Goal: Transaction & Acquisition: Purchase product/service

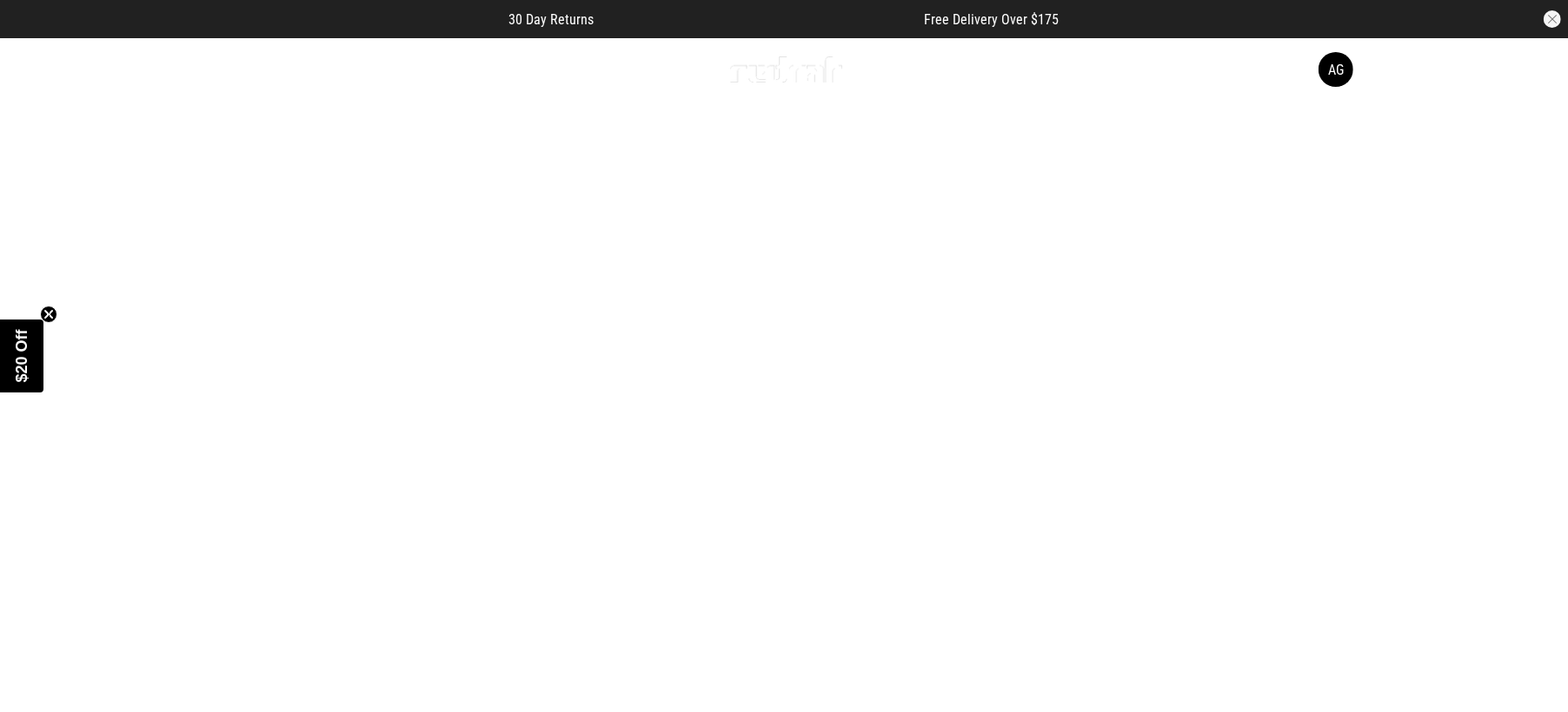
click at [782, 355] on link "1 / 5" at bounding box center [784, 428] width 1568 height 783
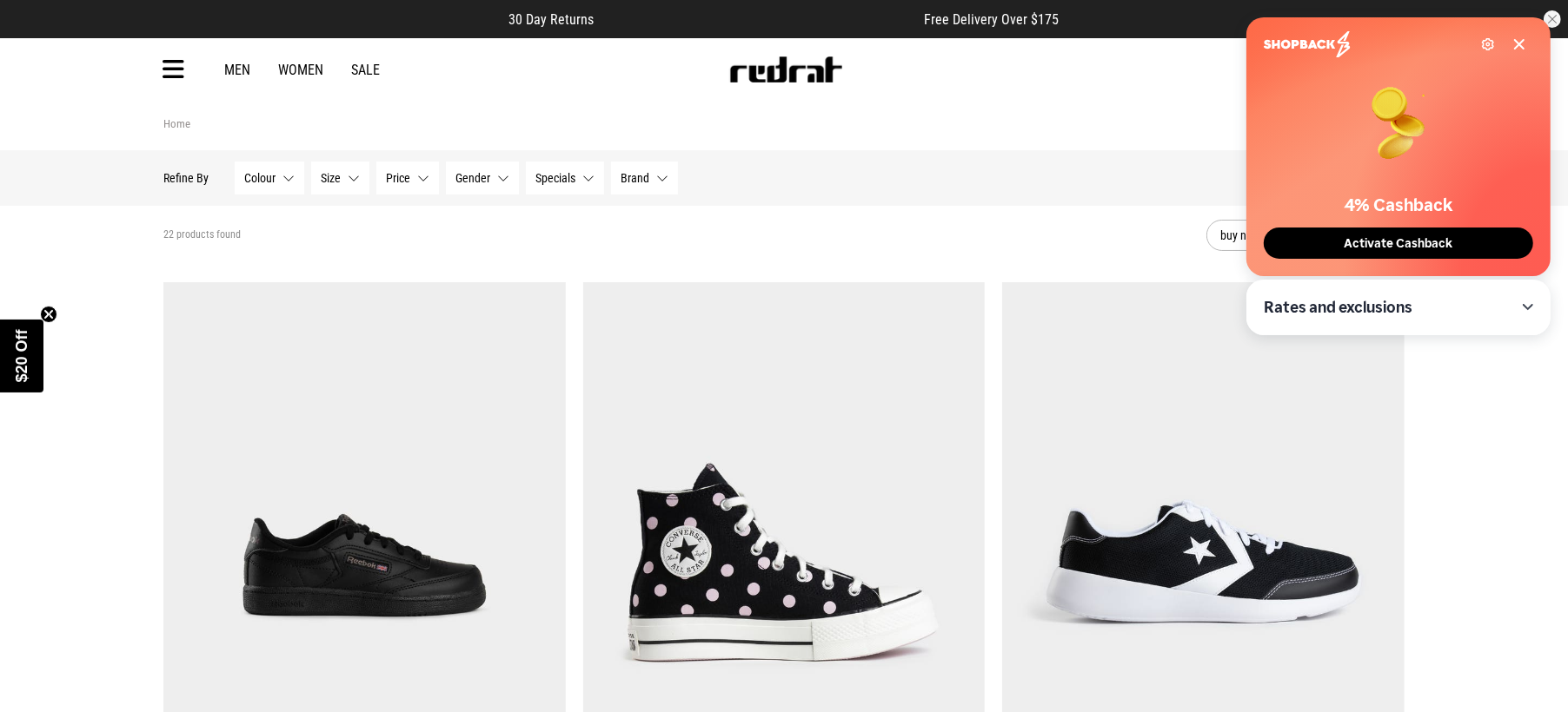
click at [467, 172] on span "Gender" at bounding box center [472, 178] width 35 height 14
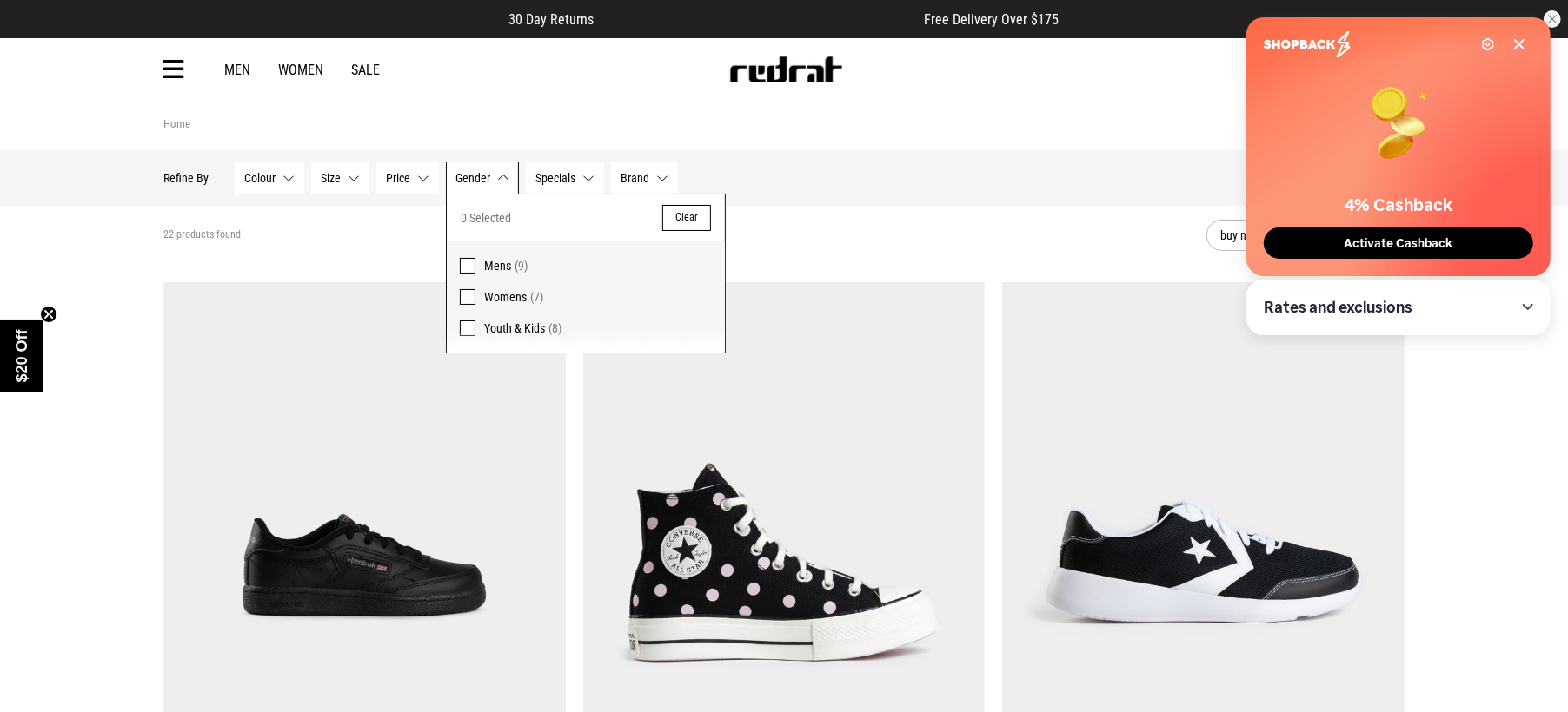
click at [465, 292] on span at bounding box center [468, 298] width 16 height 16
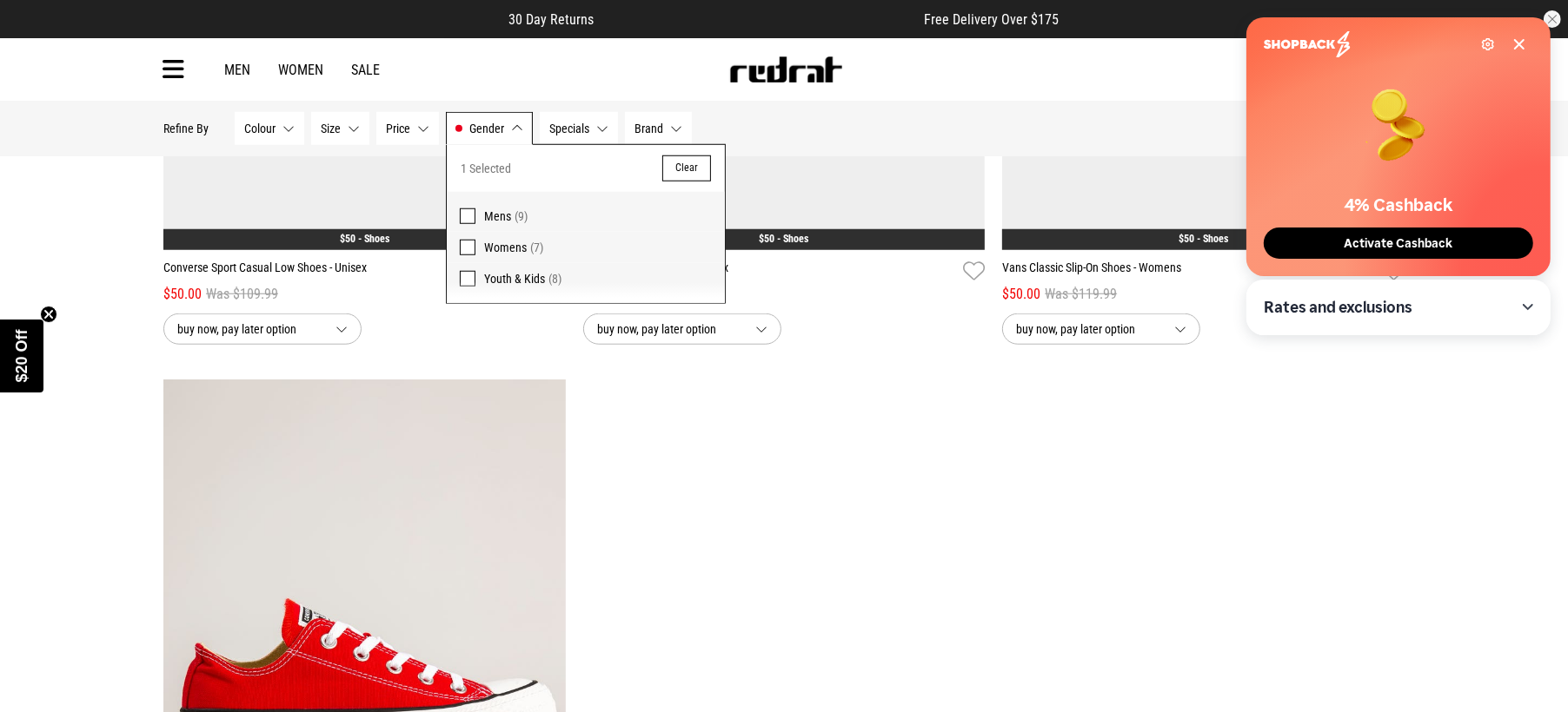
scroll to position [1302, 0]
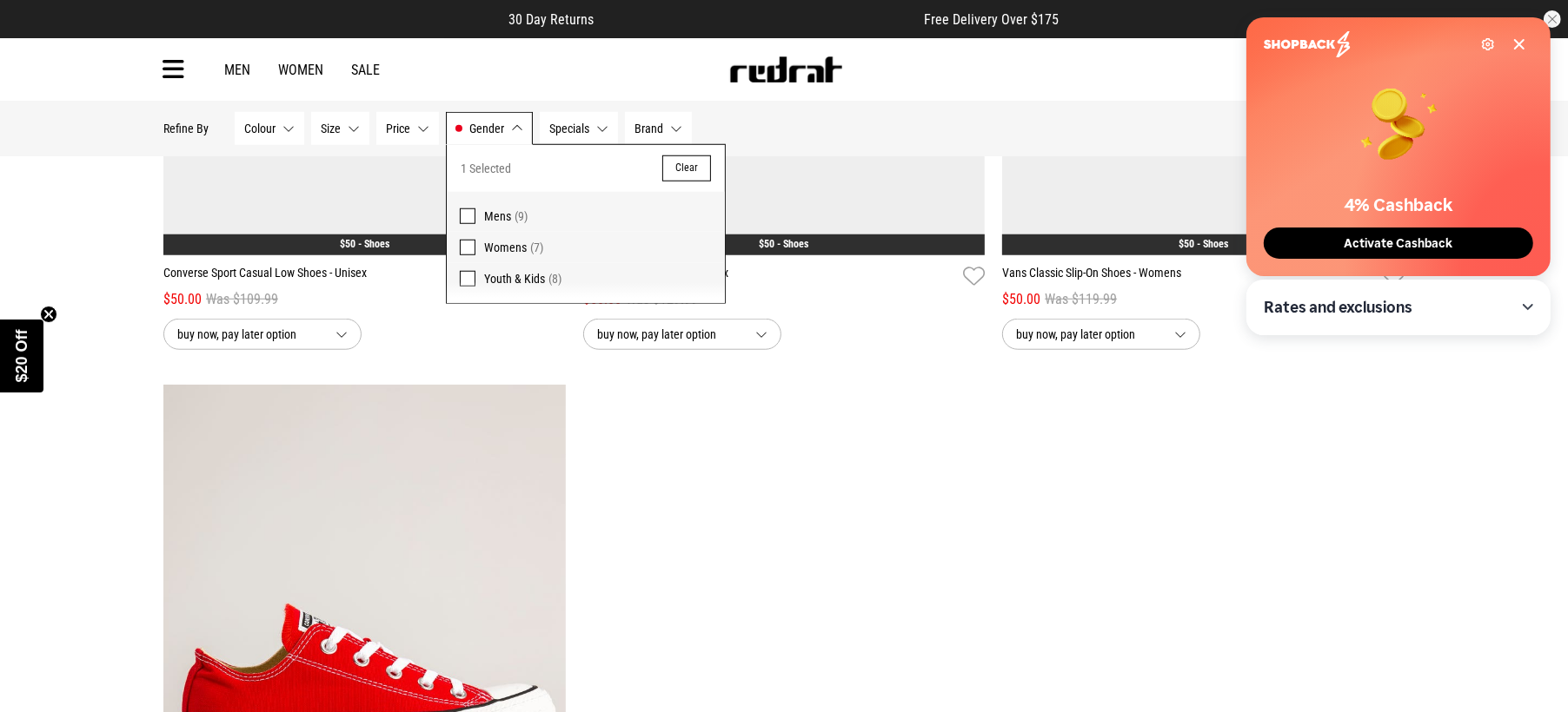
click at [466, 217] on span at bounding box center [468, 217] width 16 height 16
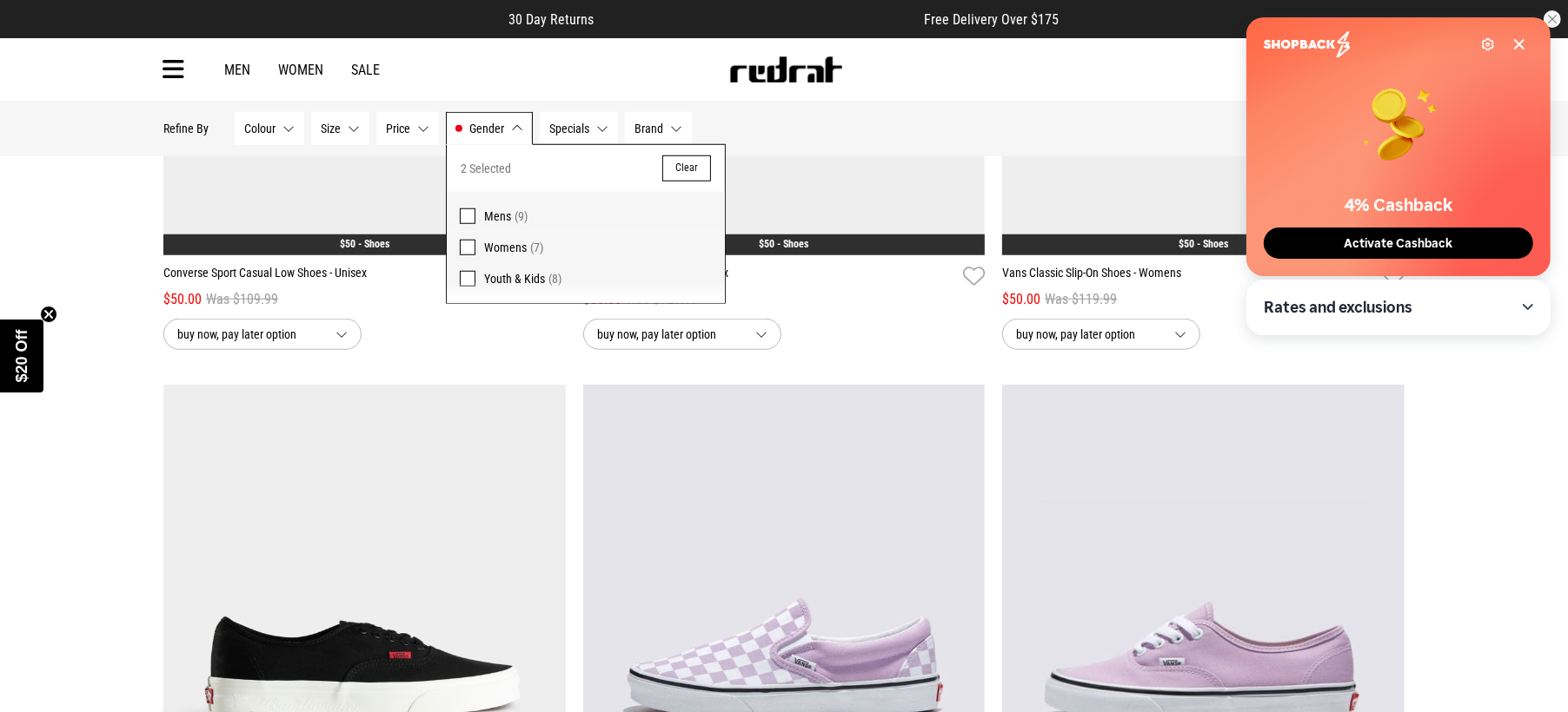
click at [466, 248] on span at bounding box center [468, 248] width 16 height 16
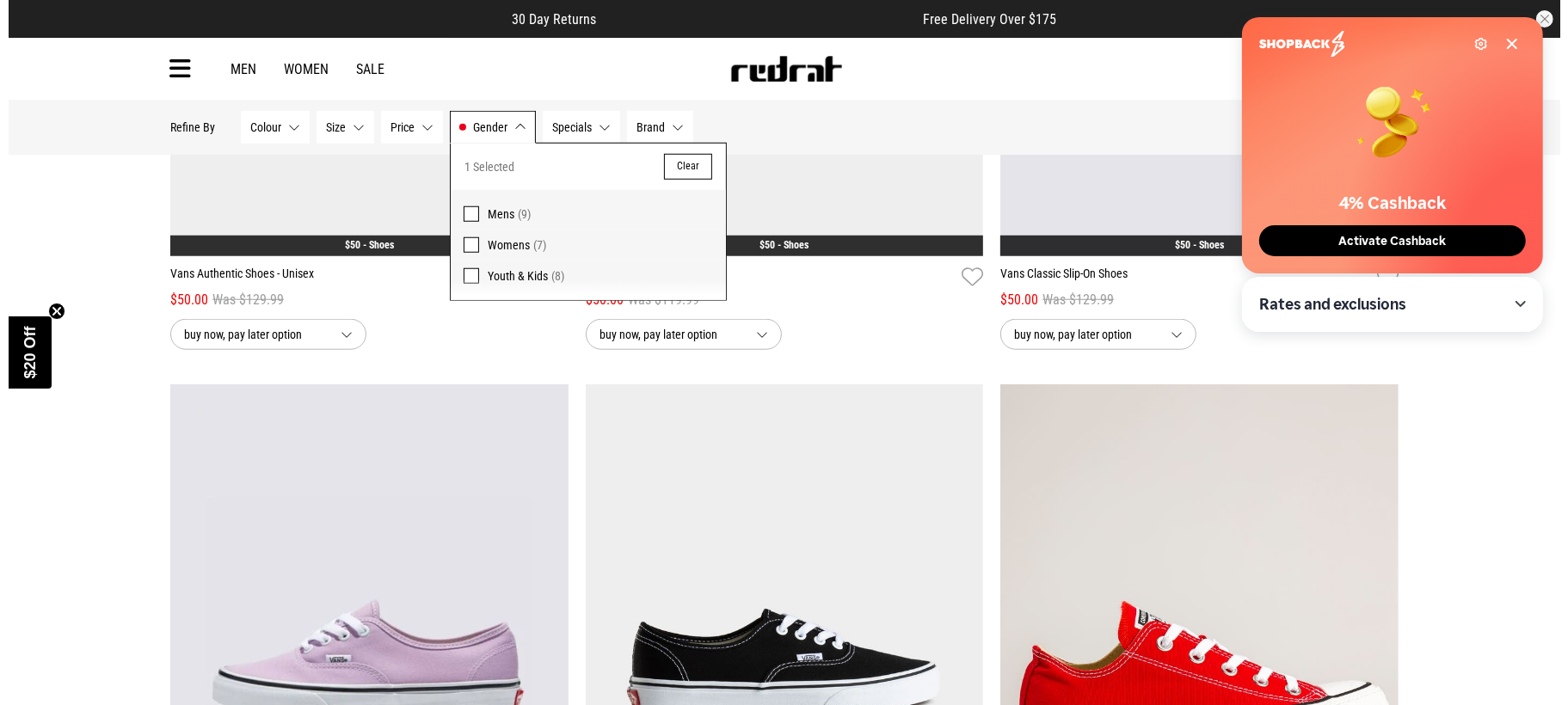
scroll to position [1181, 0]
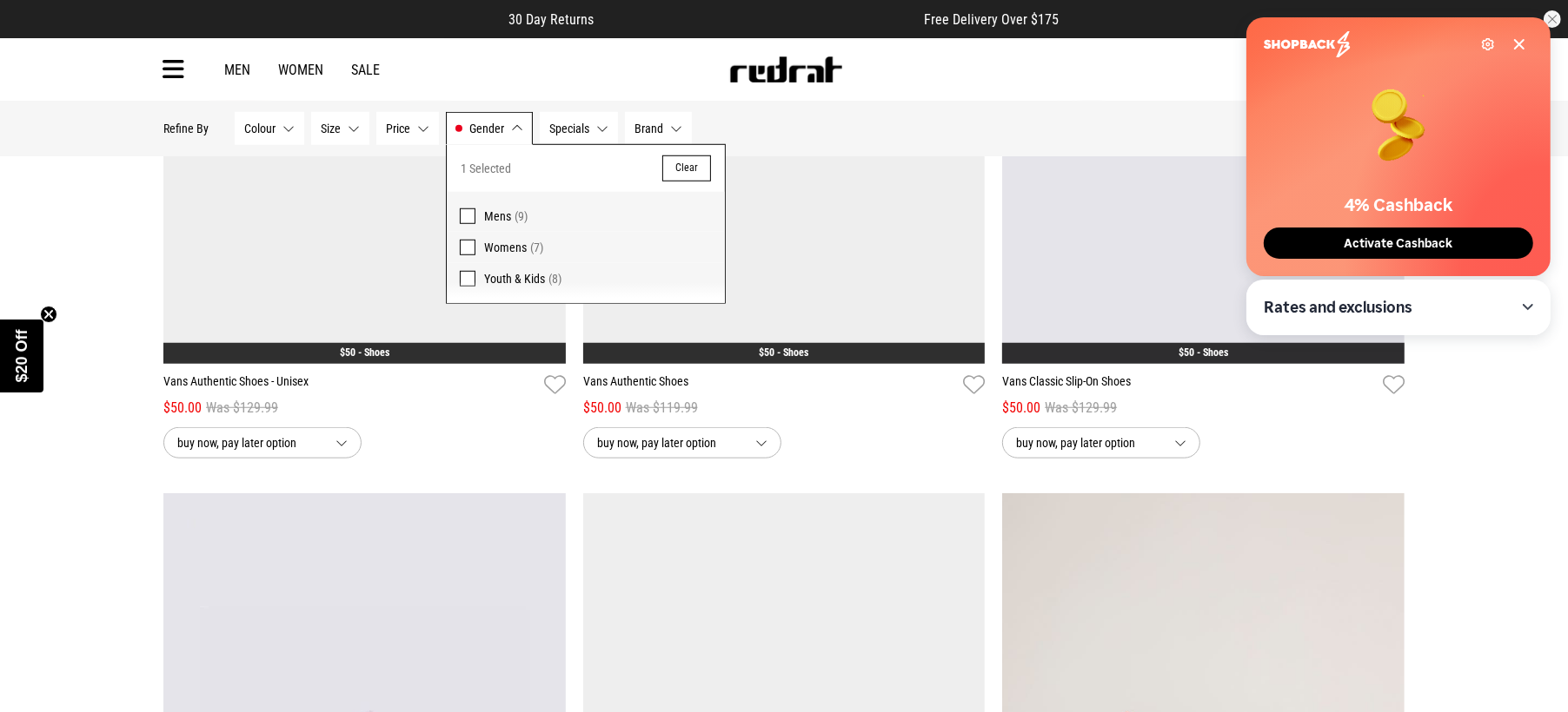
click at [178, 65] on icon at bounding box center [173, 70] width 21 height 29
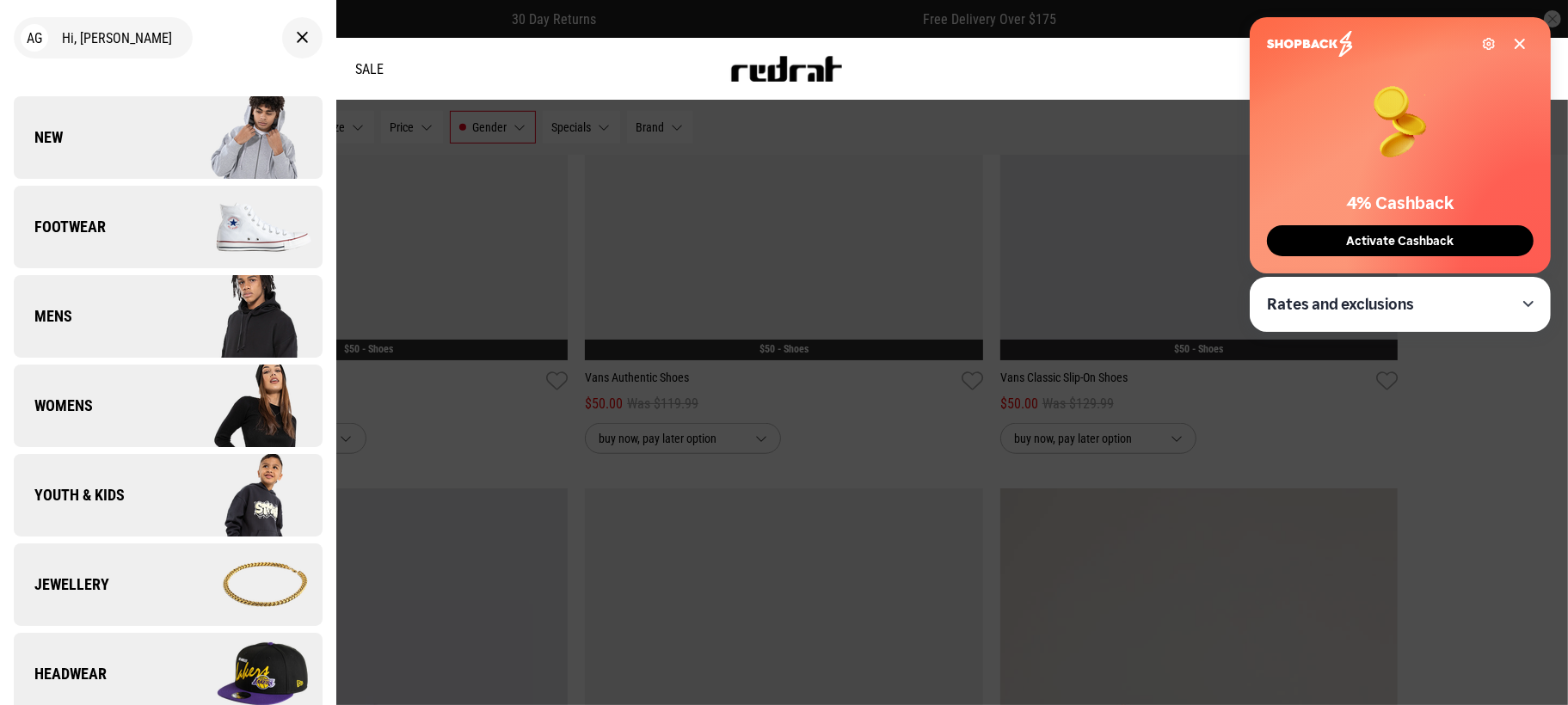
drag, startPoint x: 101, startPoint y: 220, endPoint x: 122, endPoint y: 211, distance: 22.8
click at [101, 219] on span "Footwear" at bounding box center [60, 227] width 92 height 20
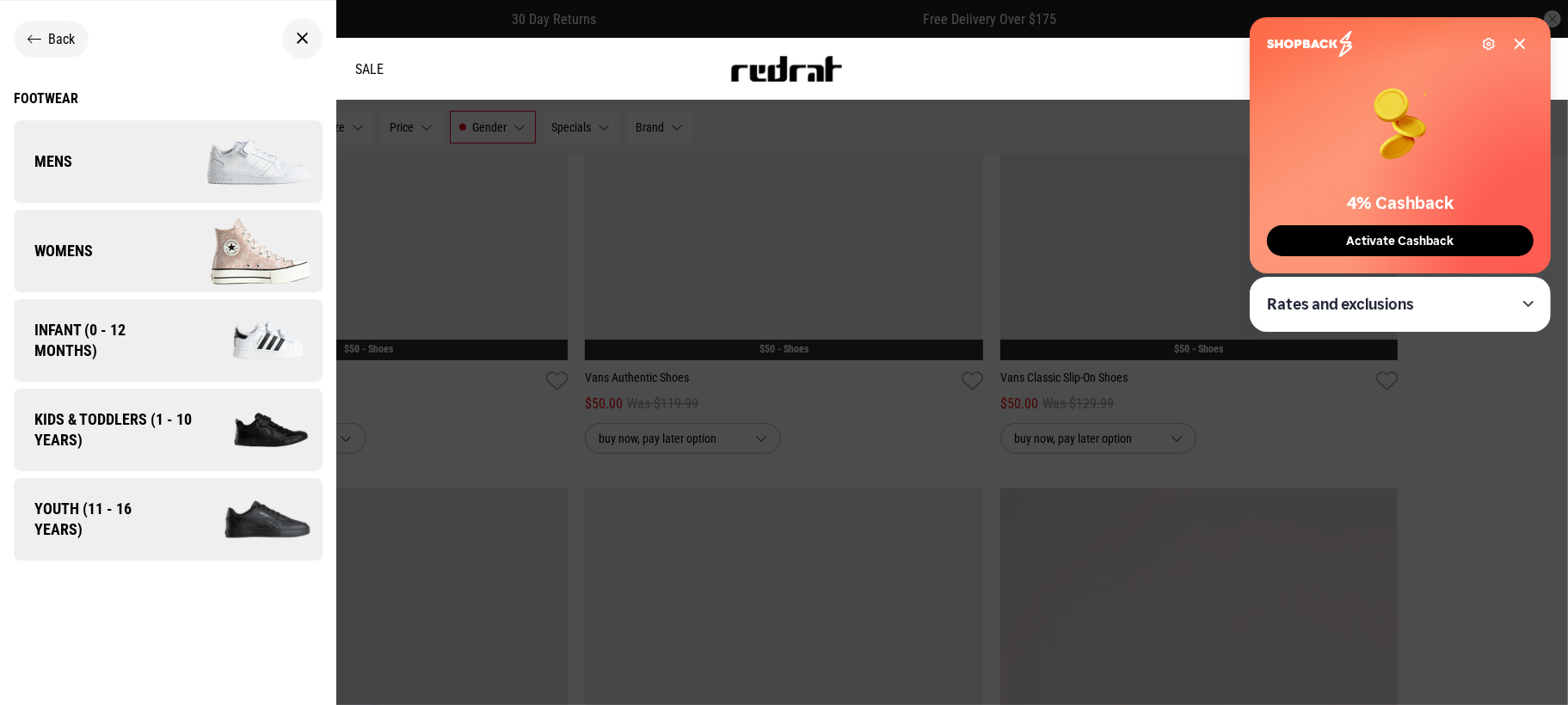
click at [94, 244] on link "Womens" at bounding box center [169, 251] width 309 height 83
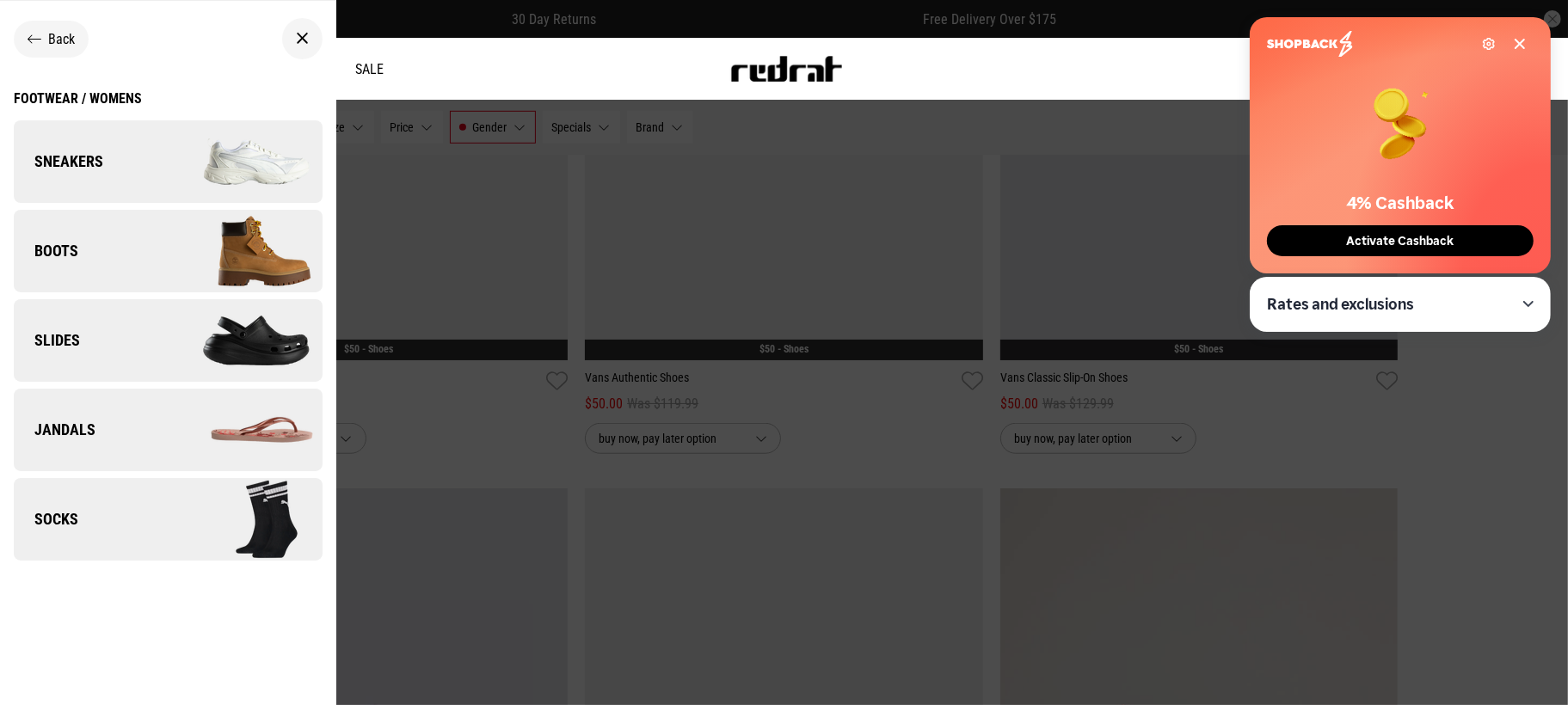
click at [150, 161] on link "Sneakers" at bounding box center [169, 161] width 309 height 83
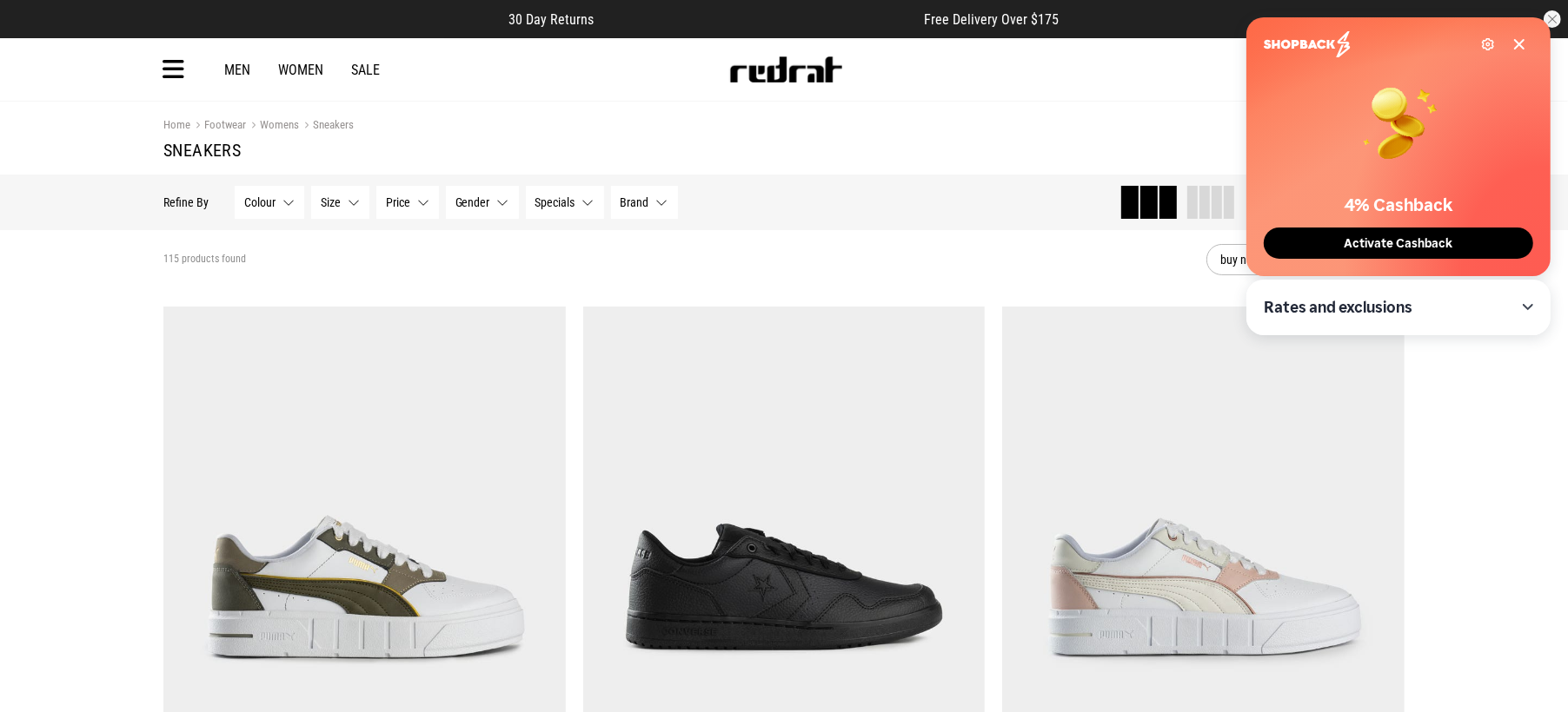
click at [1422, 250] on span "Activate Cashback" at bounding box center [1399, 243] width 119 height 15
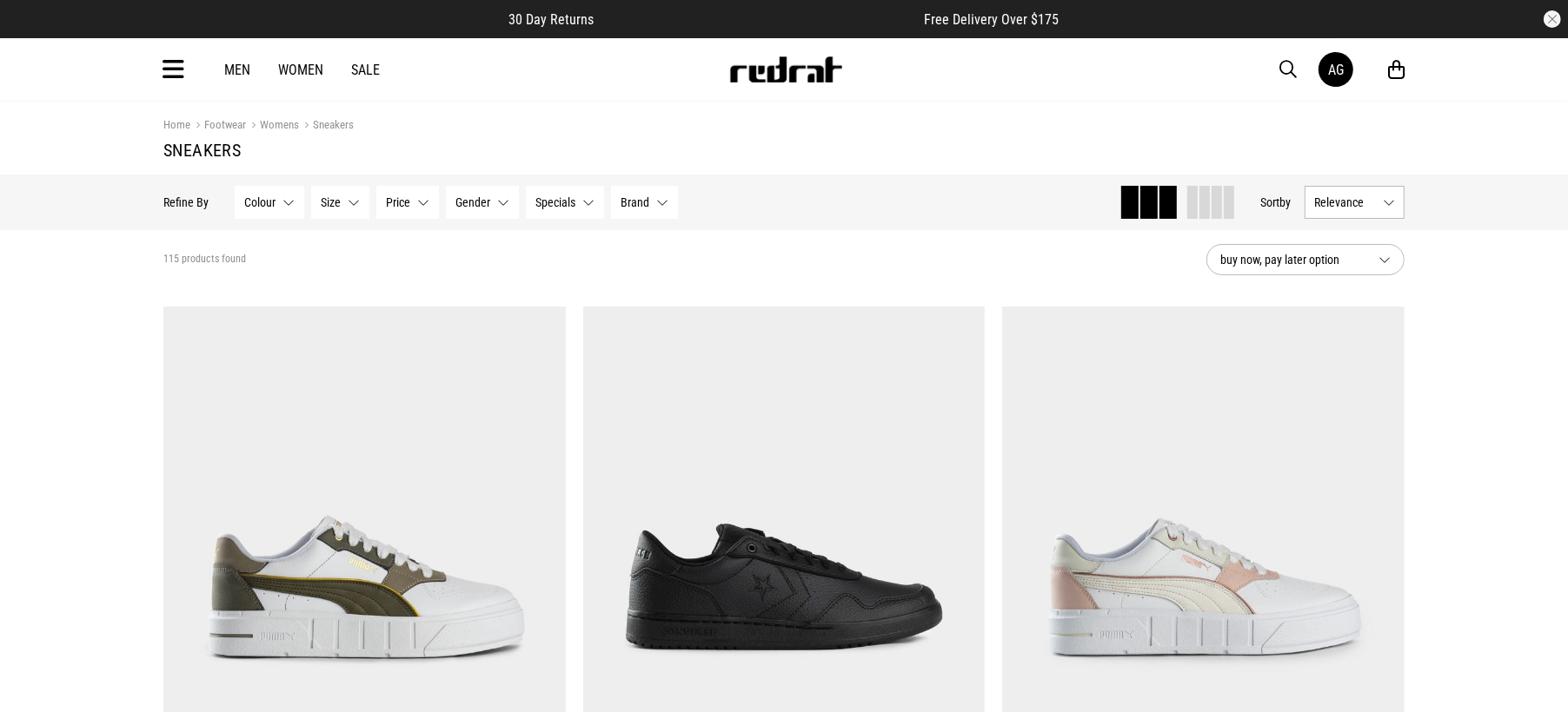
click at [641, 205] on span "Brand" at bounding box center [635, 202] width 29 height 14
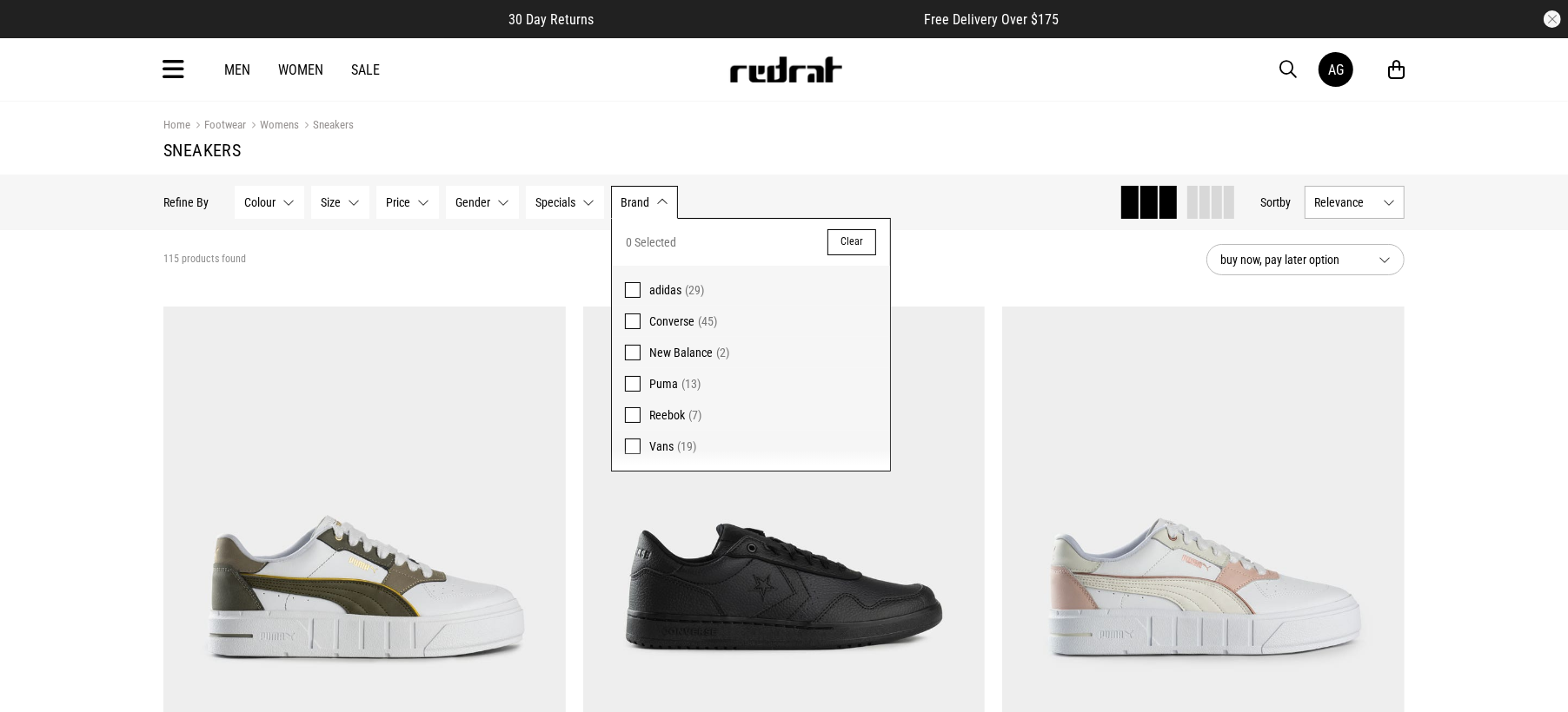
click at [628, 283] on span at bounding box center [633, 291] width 16 height 16
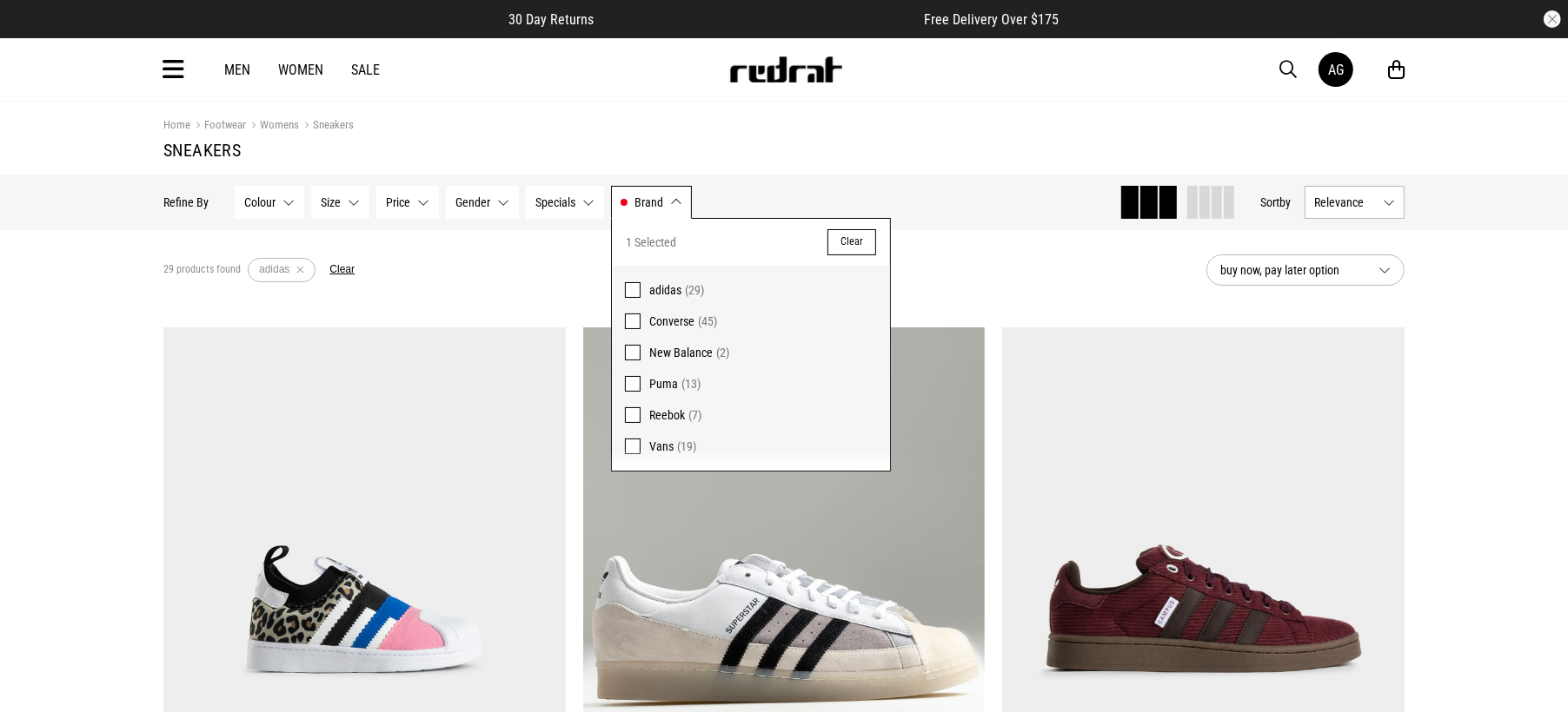
click at [497, 197] on button "Gender None selected" at bounding box center [482, 202] width 73 height 33
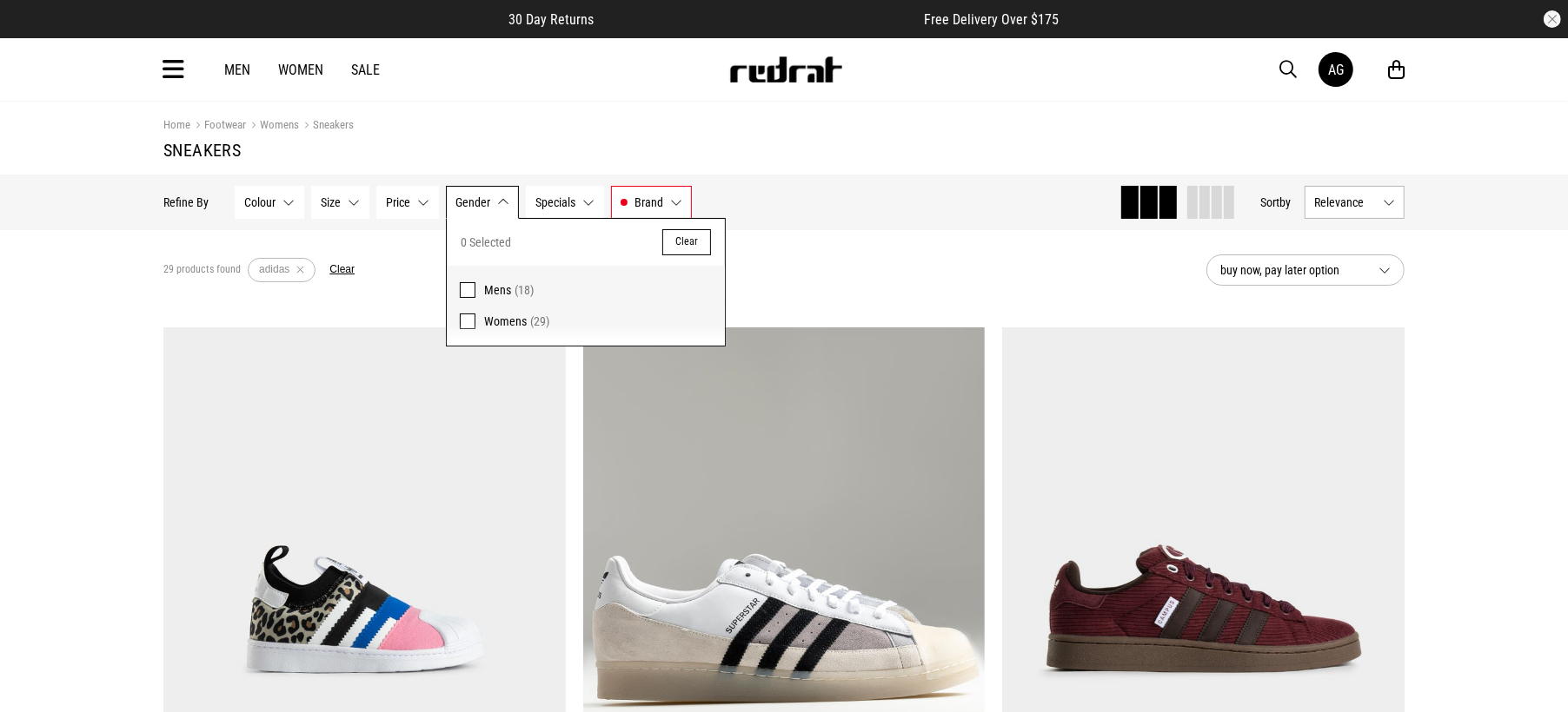
click at [468, 315] on span at bounding box center [468, 322] width 16 height 16
click at [927, 281] on div "29 products found Active Filters adidas Womens Clear" at bounding box center [677, 270] width 1029 height 52
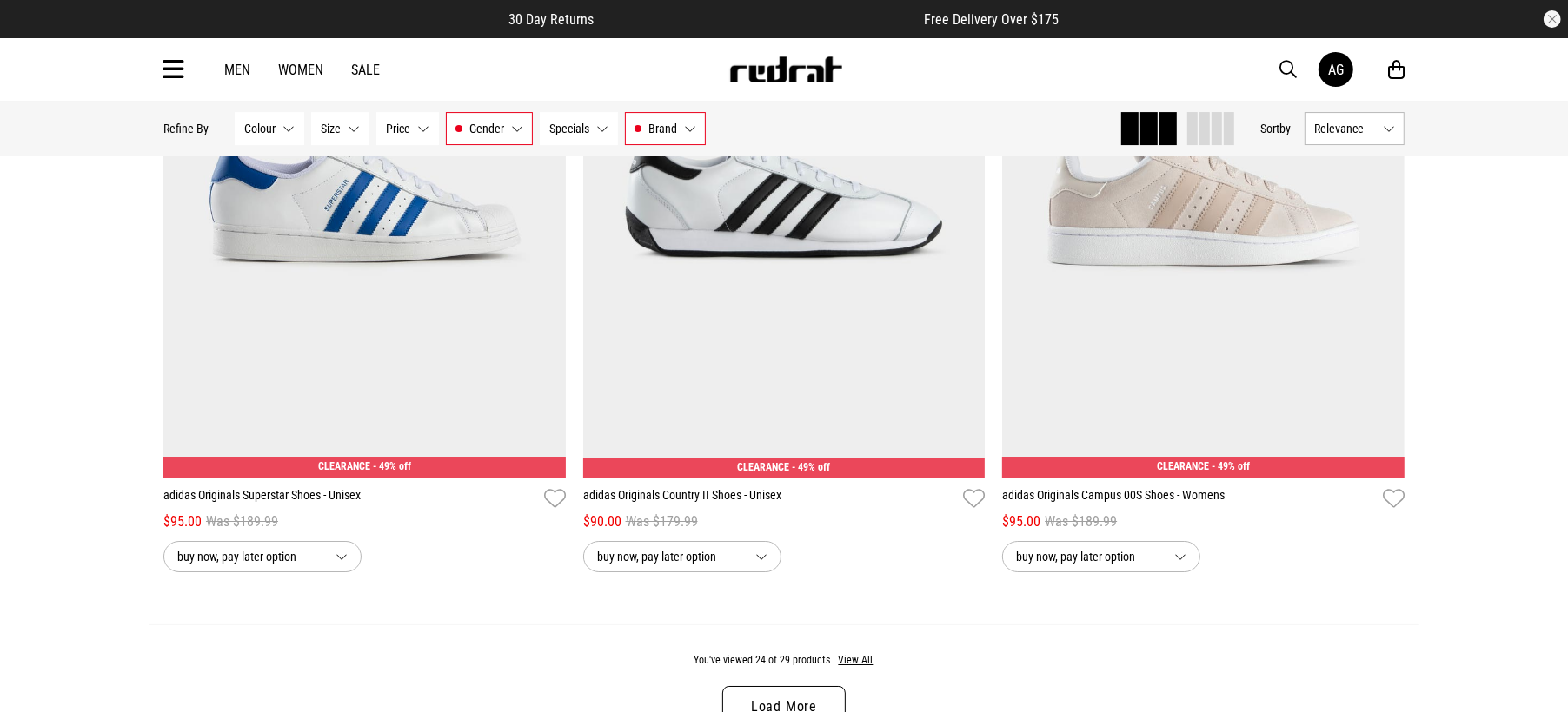
scroll to position [5536, 0]
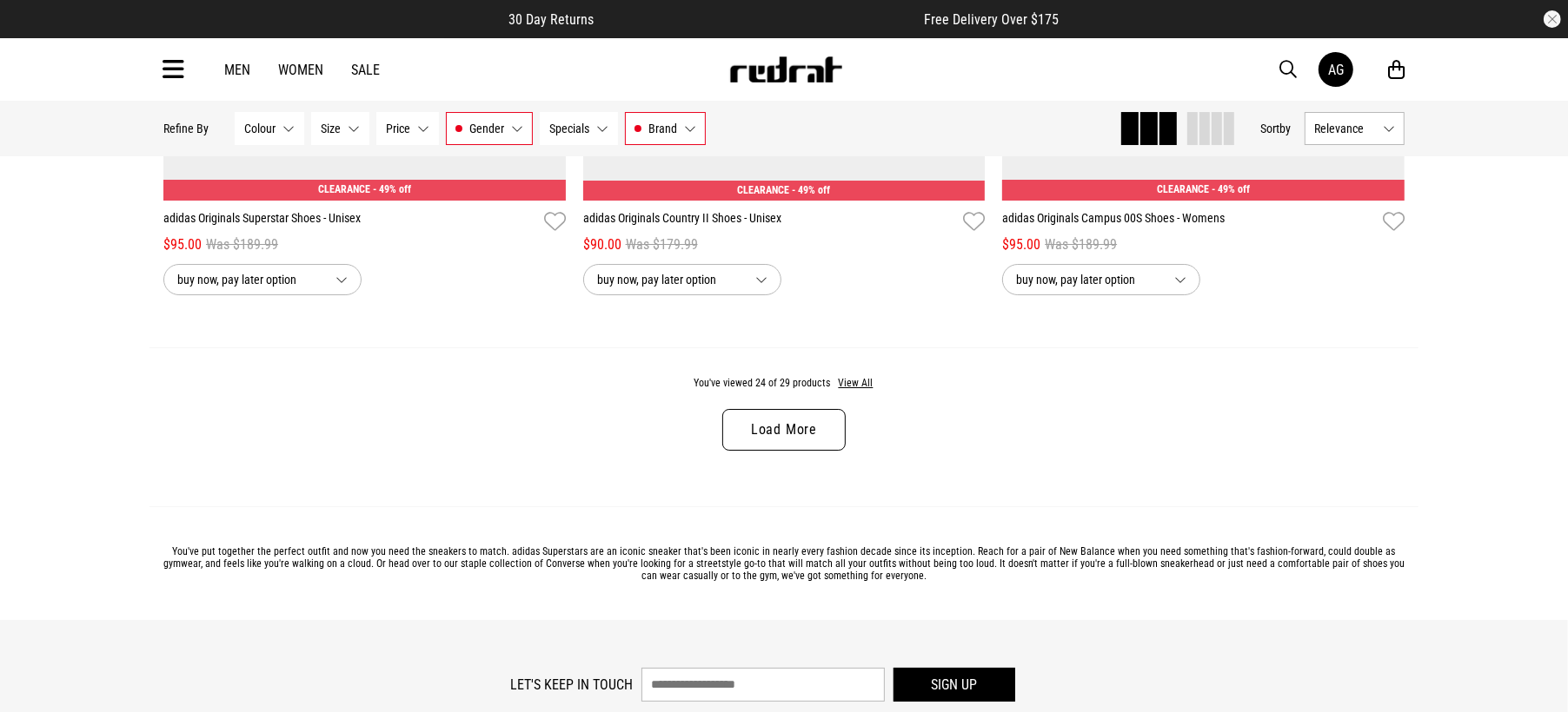
click at [762, 426] on link "Load More" at bounding box center [784, 430] width 123 height 42
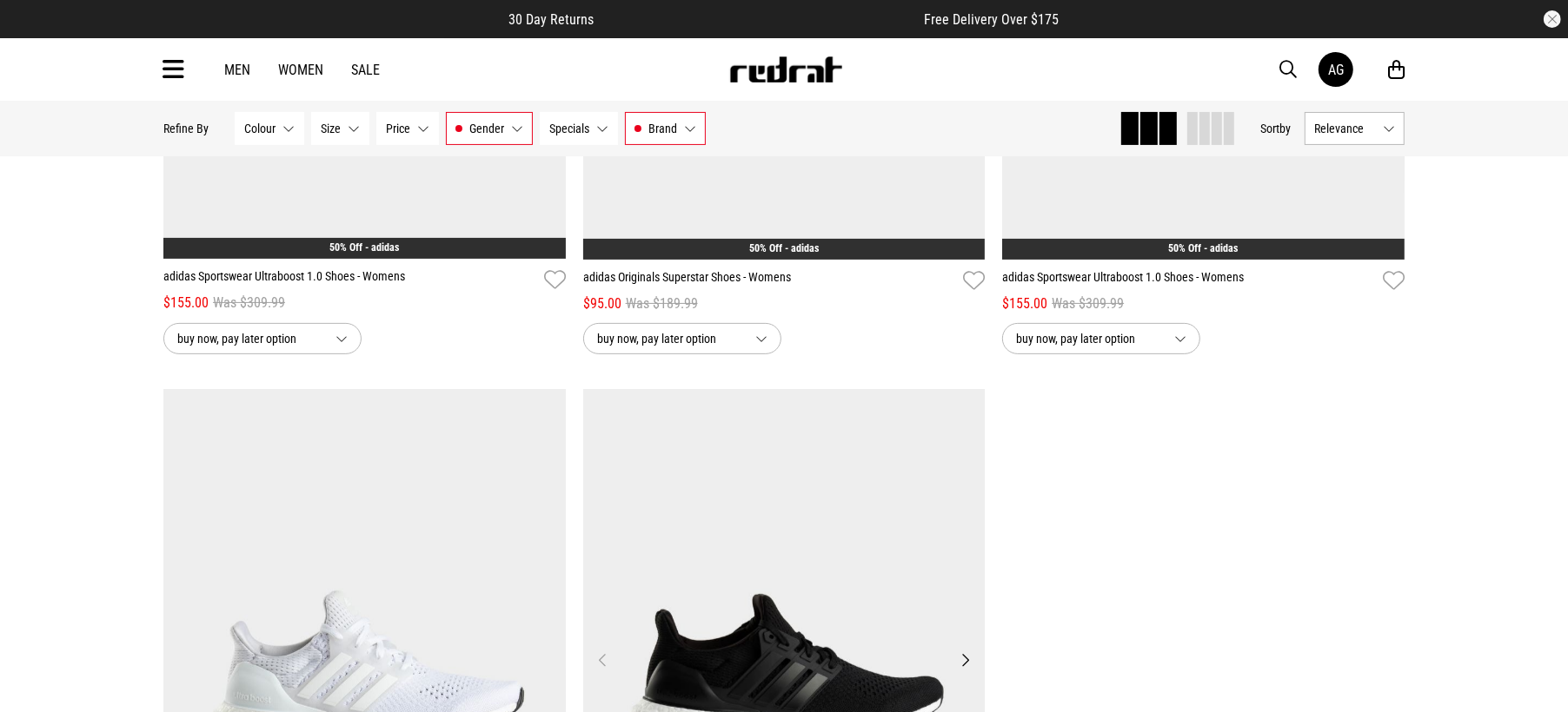
scroll to position [6405, 0]
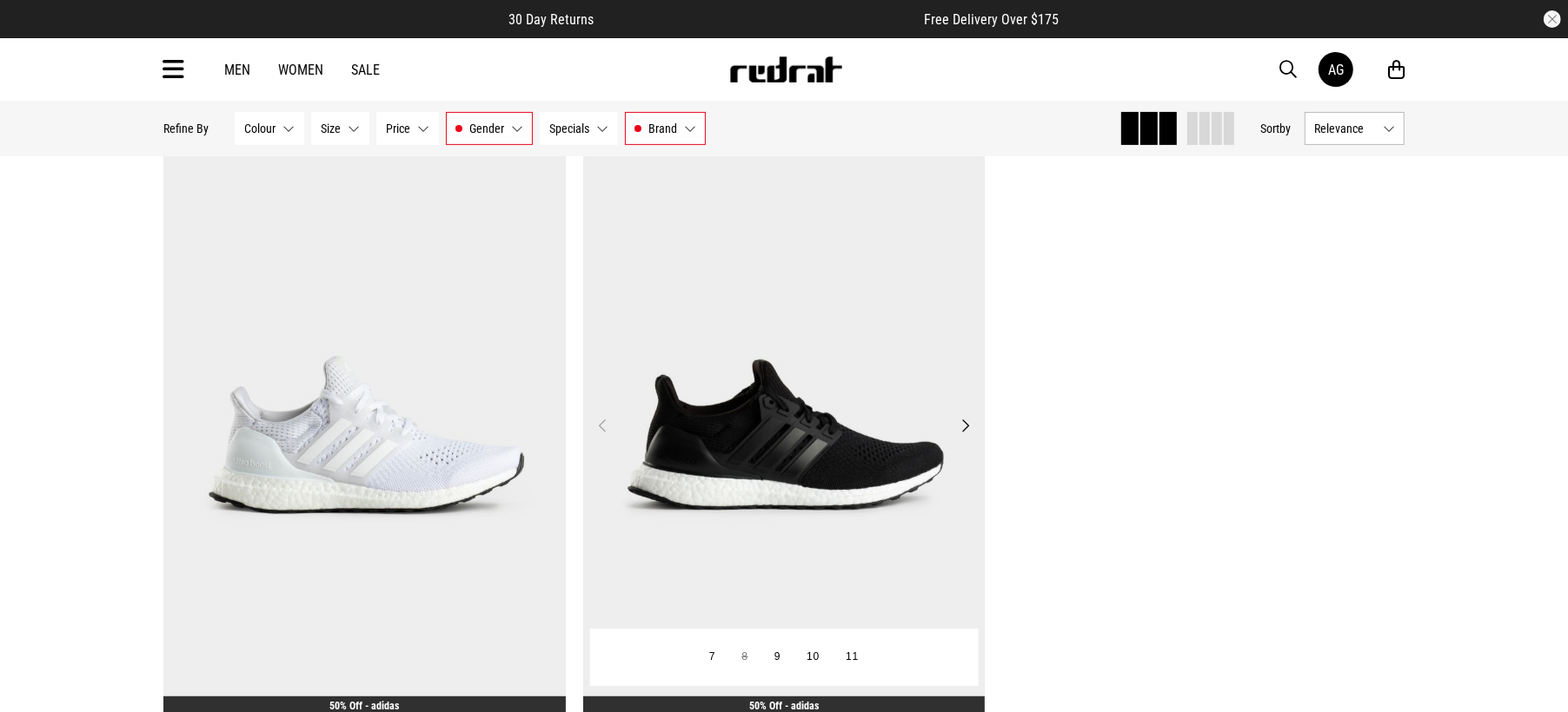
click at [847, 397] on img at bounding box center [784, 437] width 402 height 563
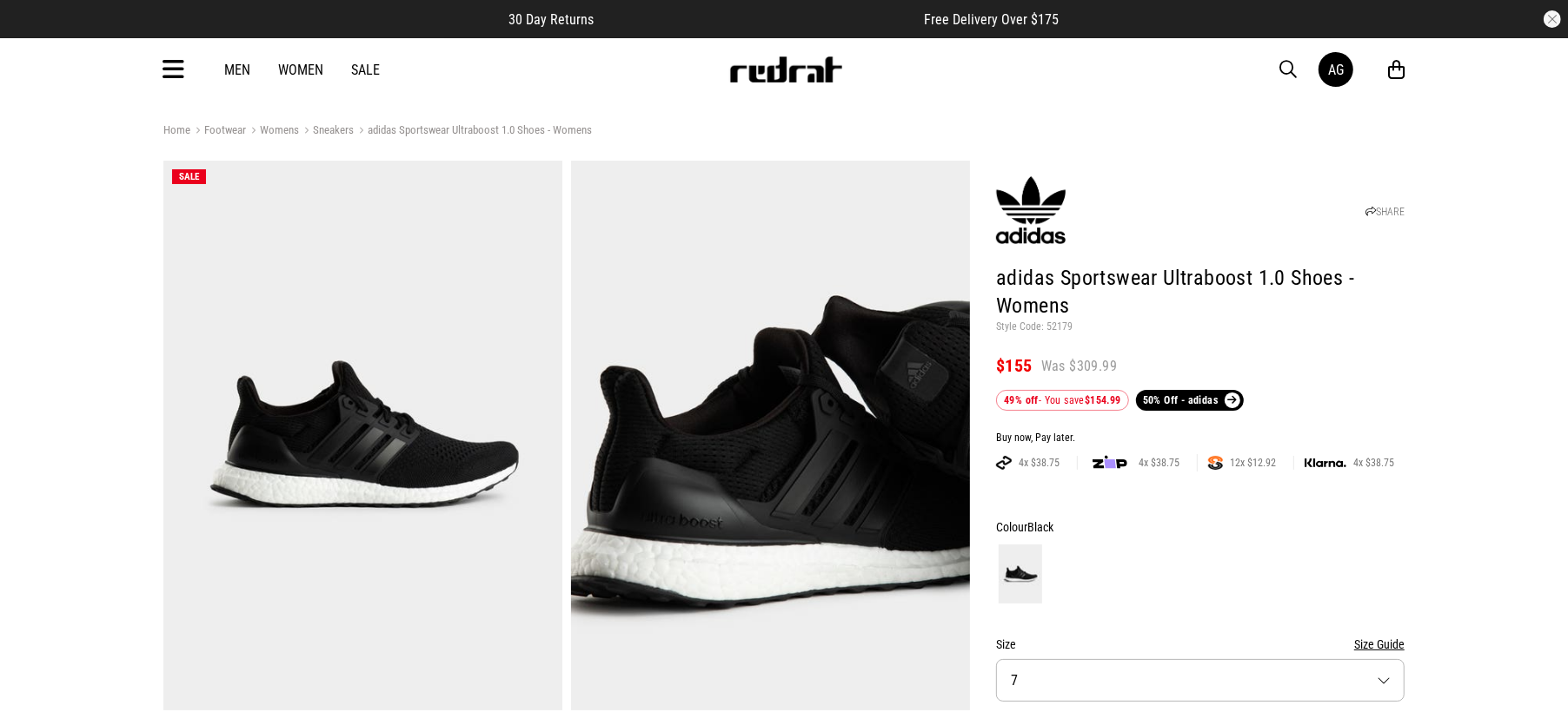
click at [1019, 675] on button "Size 7" at bounding box center [1200, 681] width 408 height 43
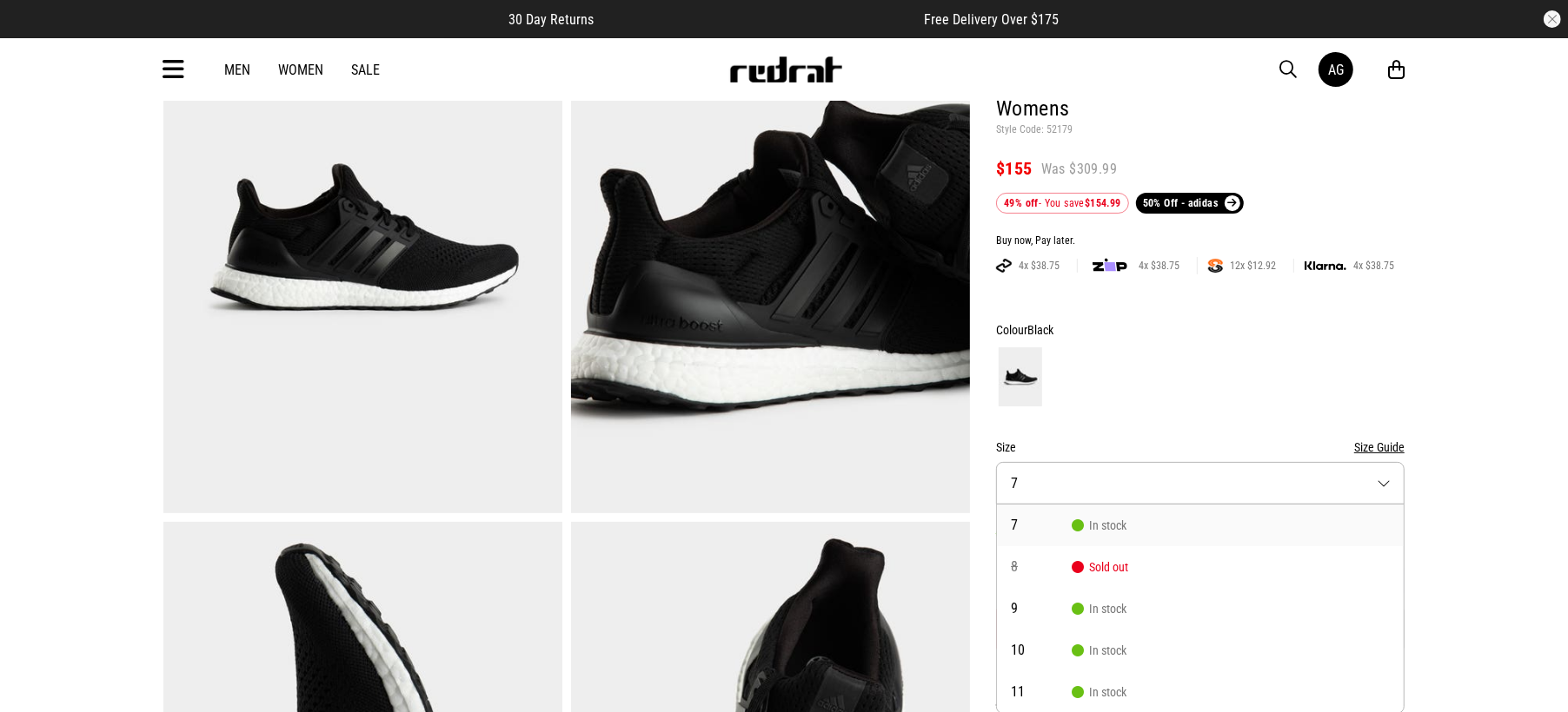
click at [752, 287] on img at bounding box center [769, 238] width 398 height 550
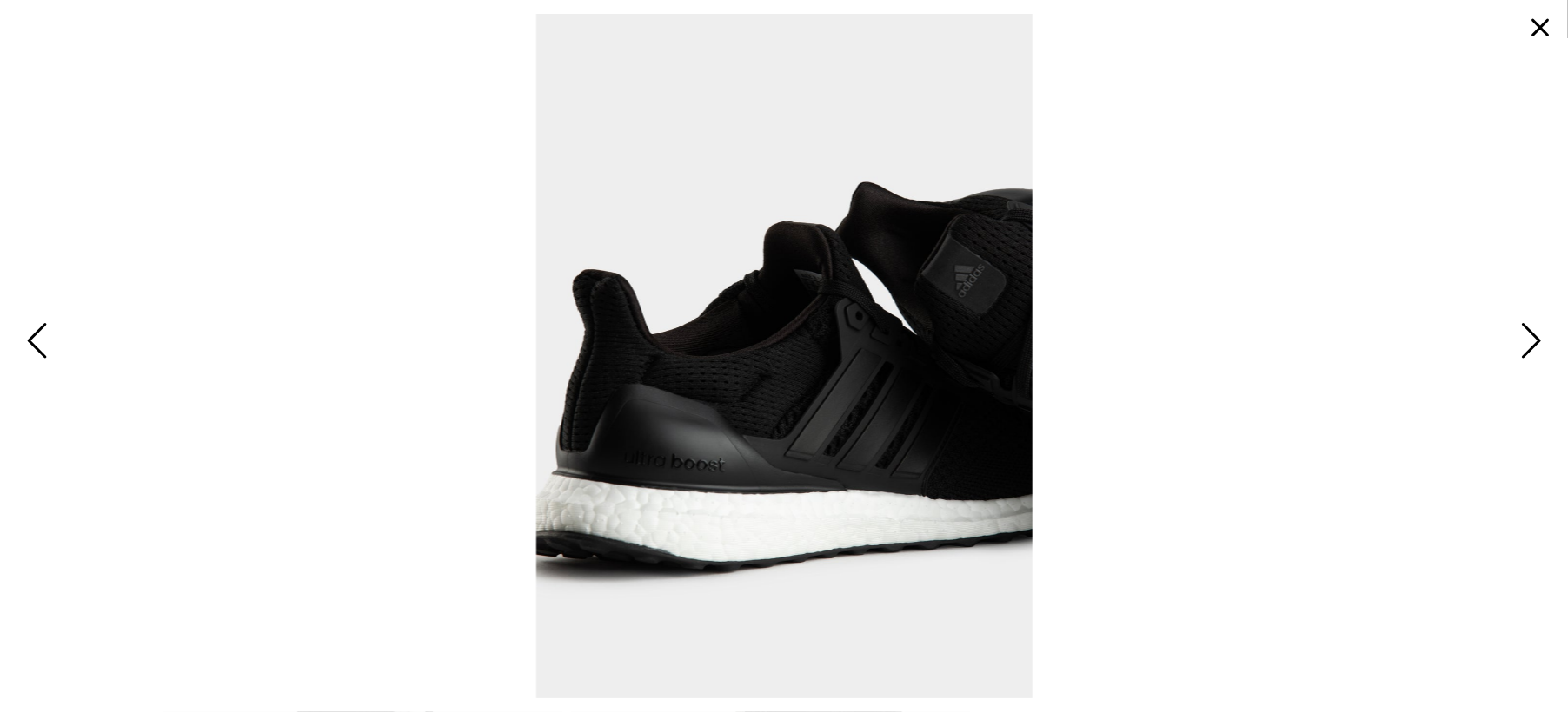
click at [1518, 356] on span "Next" at bounding box center [1528, 342] width 27 height 51
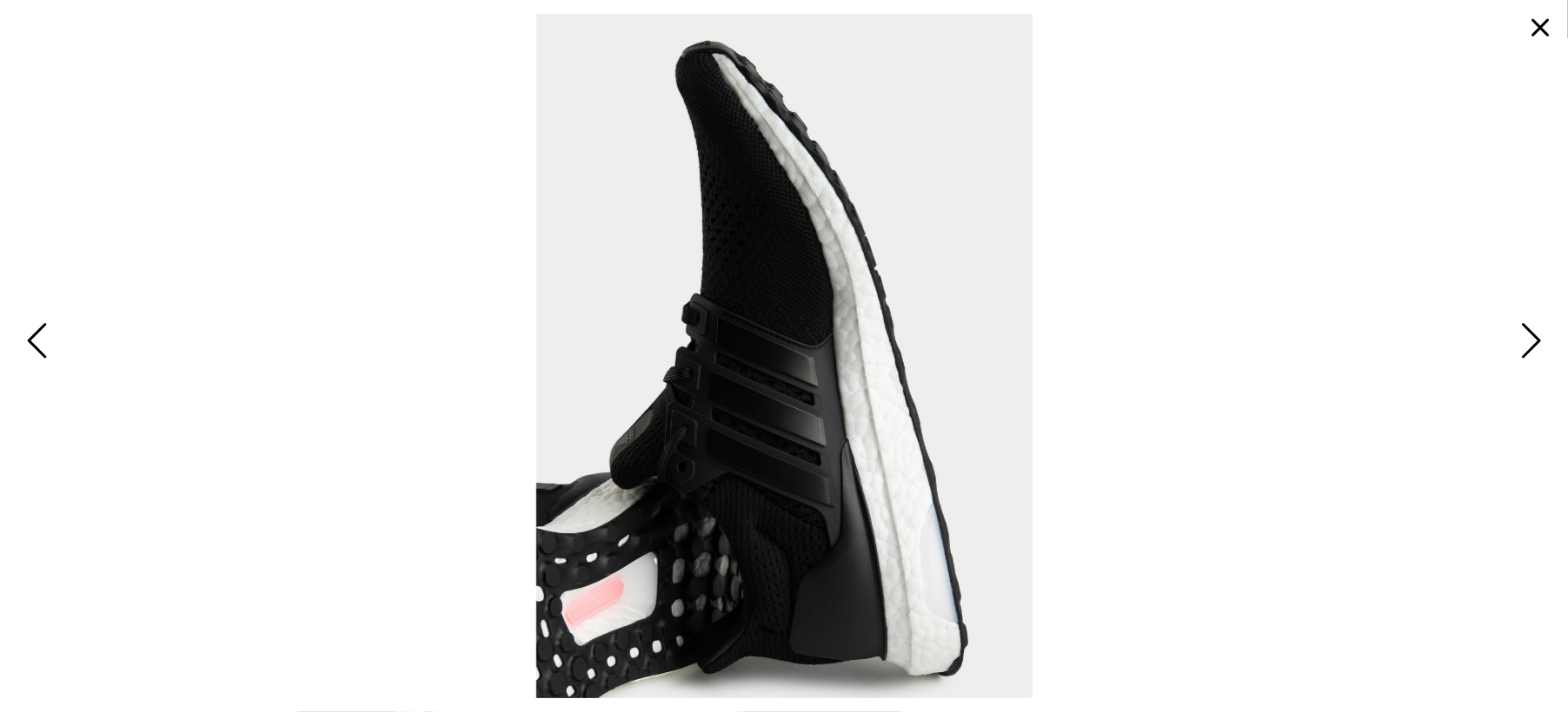
click at [1518, 356] on span "Next" at bounding box center [1528, 342] width 27 height 51
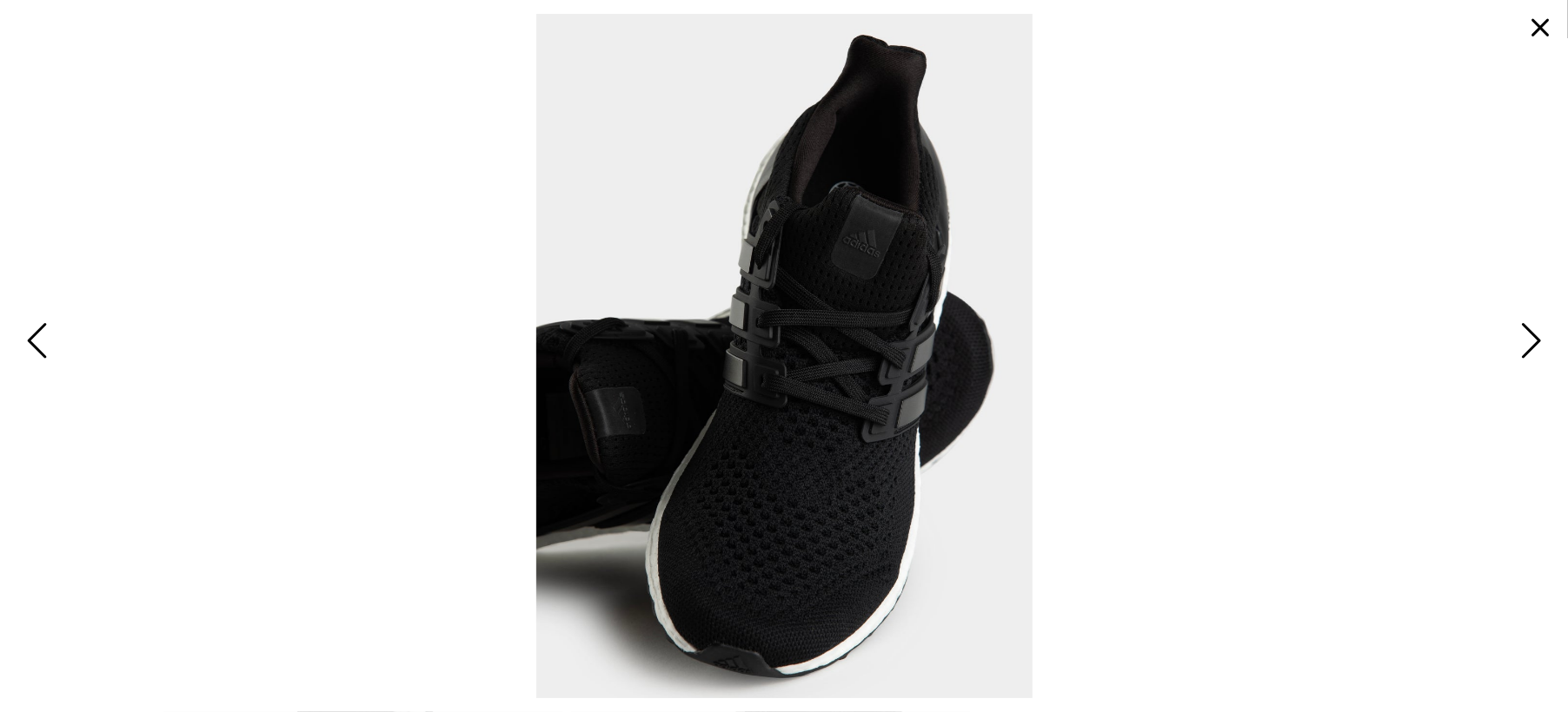
click at [1518, 356] on span "Next" at bounding box center [1528, 342] width 27 height 51
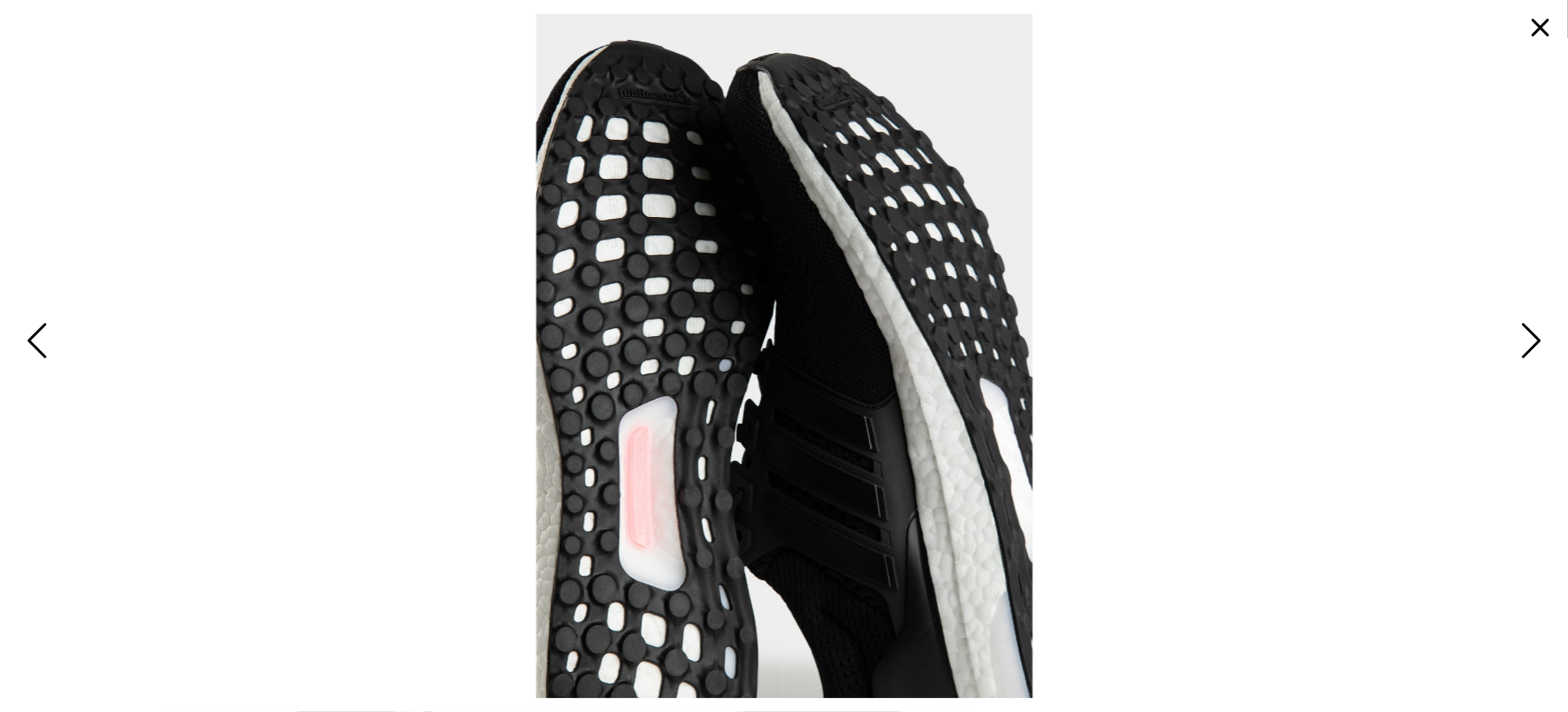
click at [1518, 356] on span "Next" at bounding box center [1528, 342] width 27 height 51
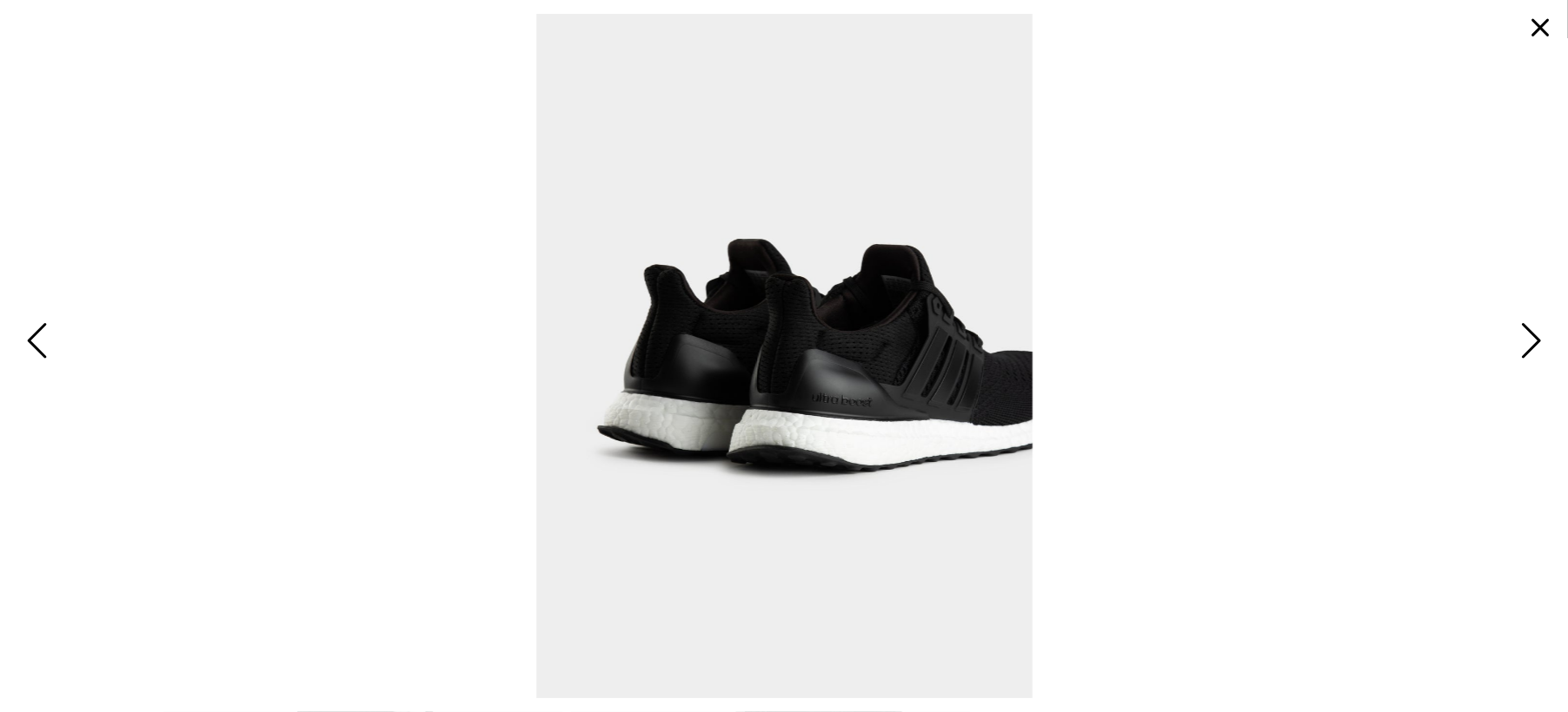
click at [1518, 356] on span "Next" at bounding box center [1528, 342] width 27 height 51
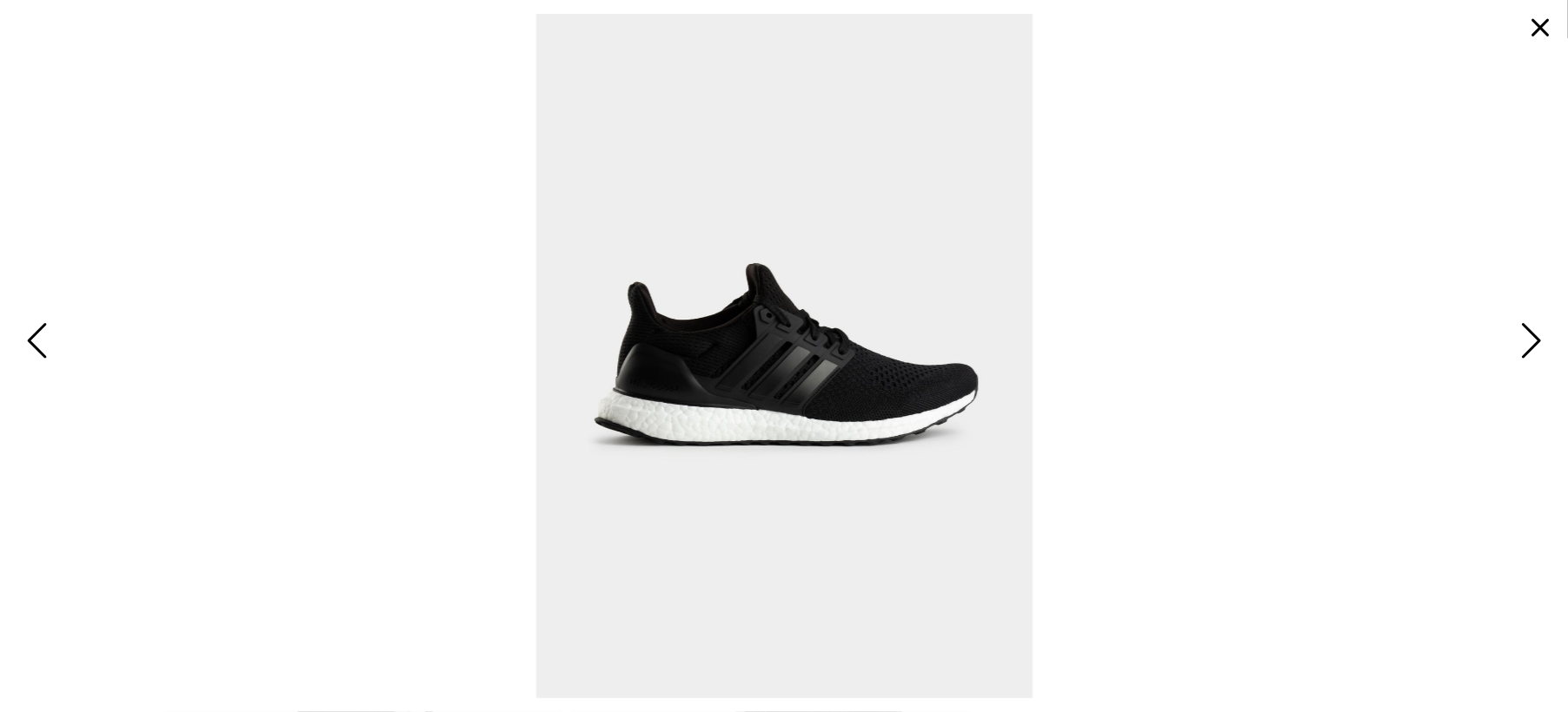
click at [1547, 25] on button "button" at bounding box center [1539, 28] width 42 height 42
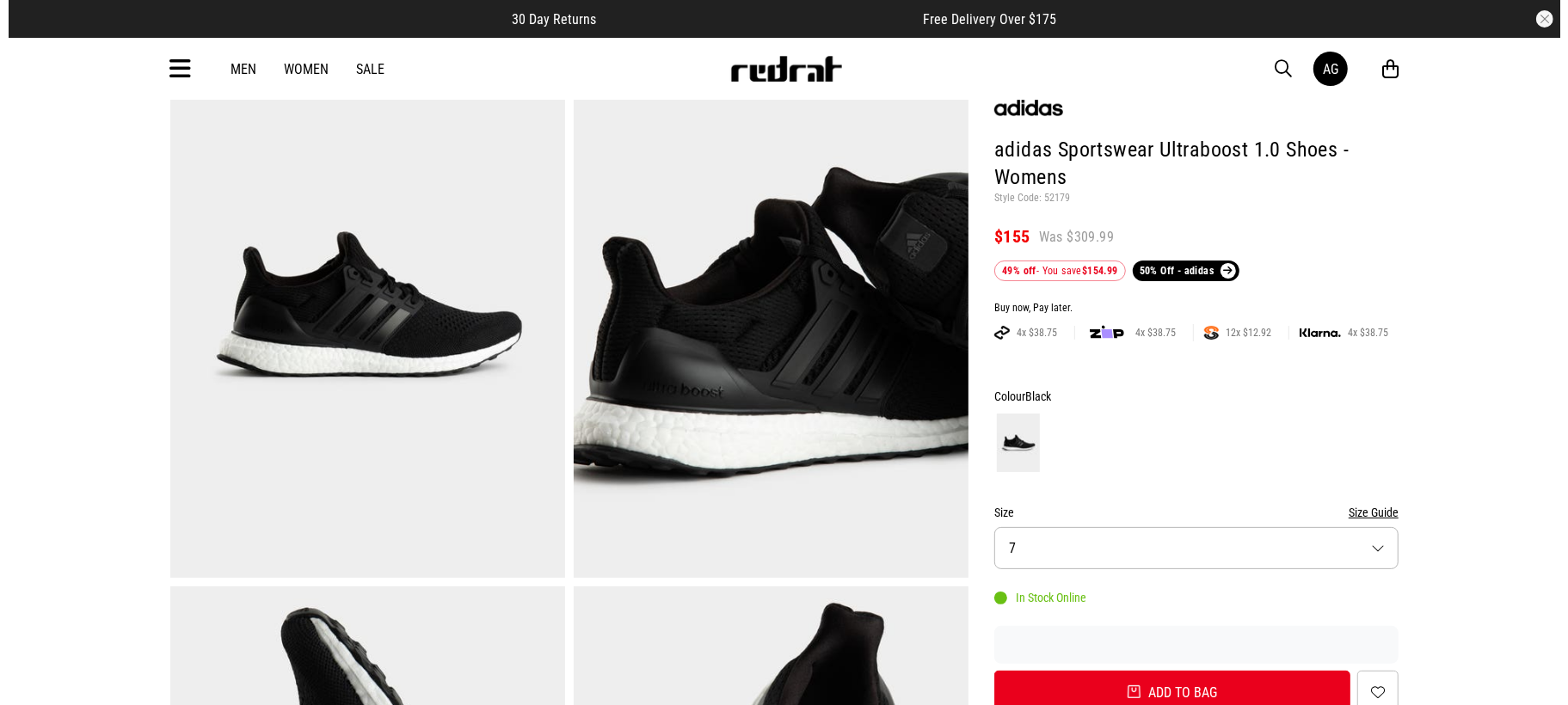
scroll to position [0, 0]
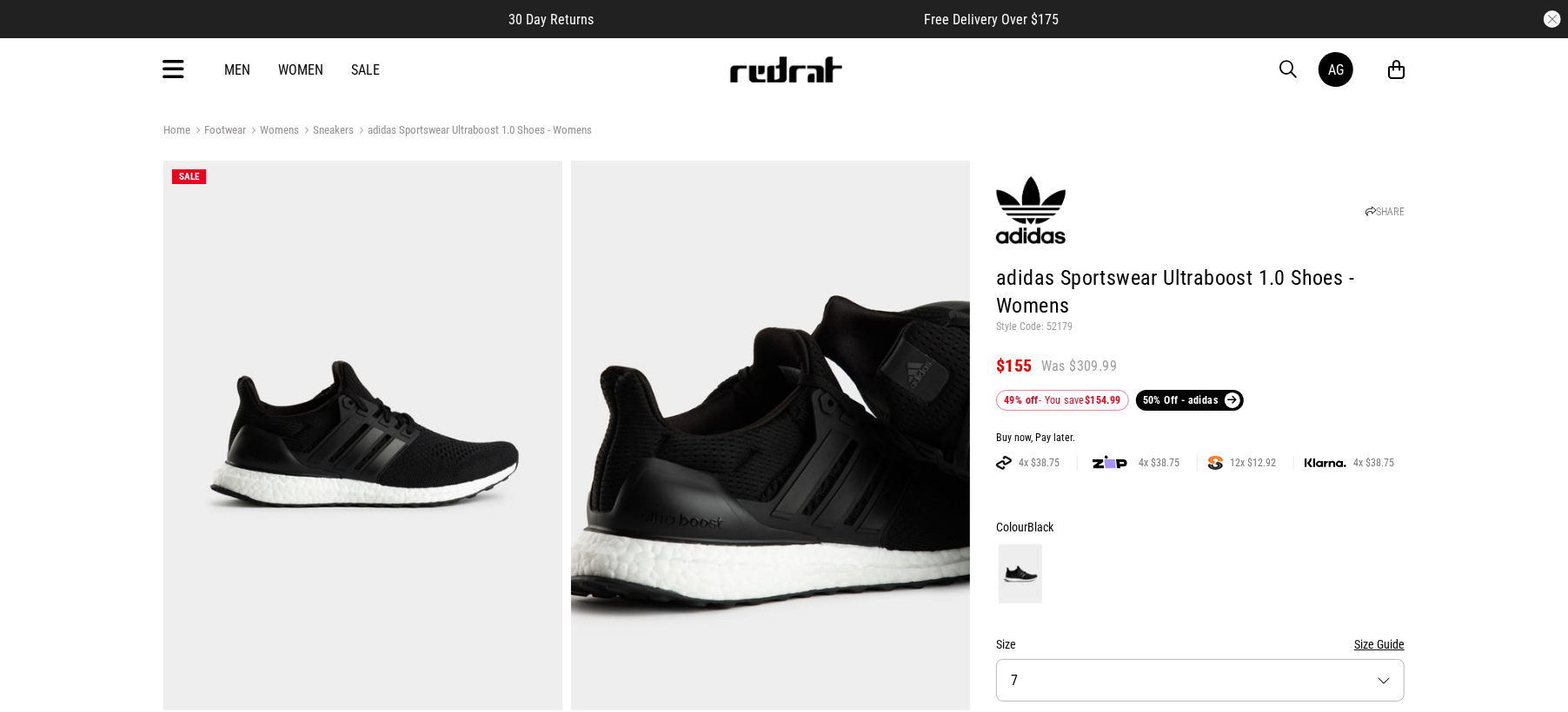
click at [159, 78] on div "Men Women Sale AG Hi, Aimee New Back Footwear Back Mens Back Womens Back Youth …" at bounding box center [784, 70] width 1268 height 62
click at [172, 70] on icon at bounding box center [173, 70] width 21 height 29
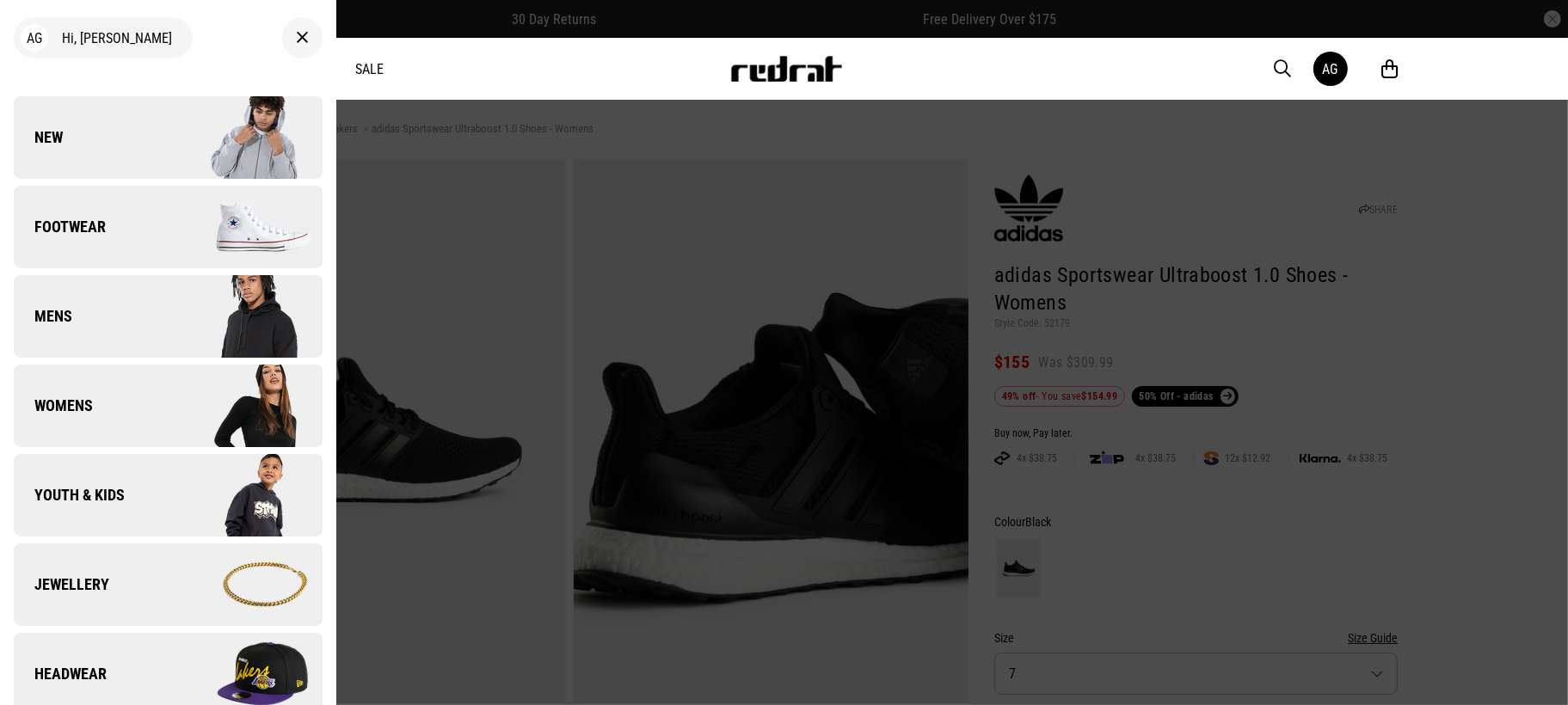
click at [103, 388] on link "Womens" at bounding box center [169, 406] width 309 height 83
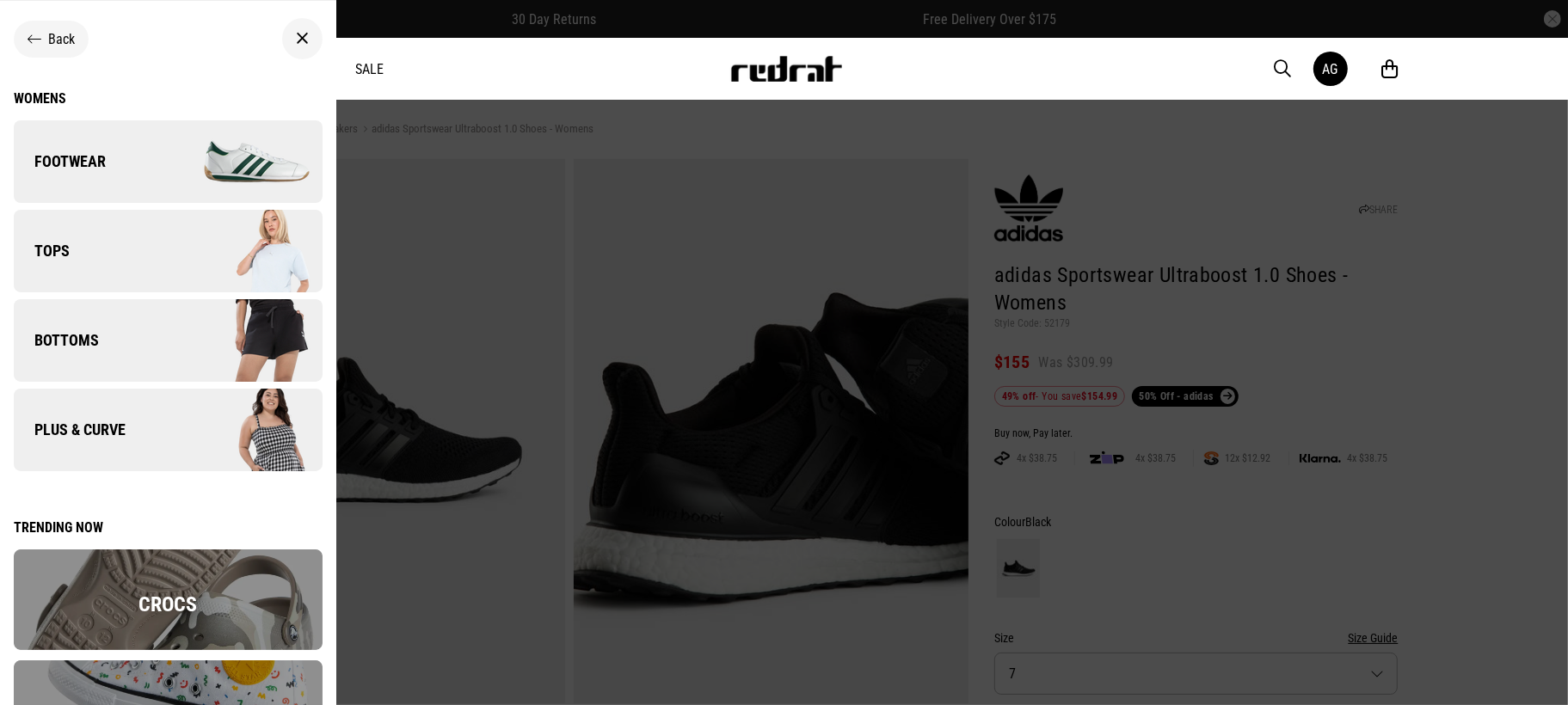
click at [137, 246] on link "Tops" at bounding box center [169, 251] width 309 height 83
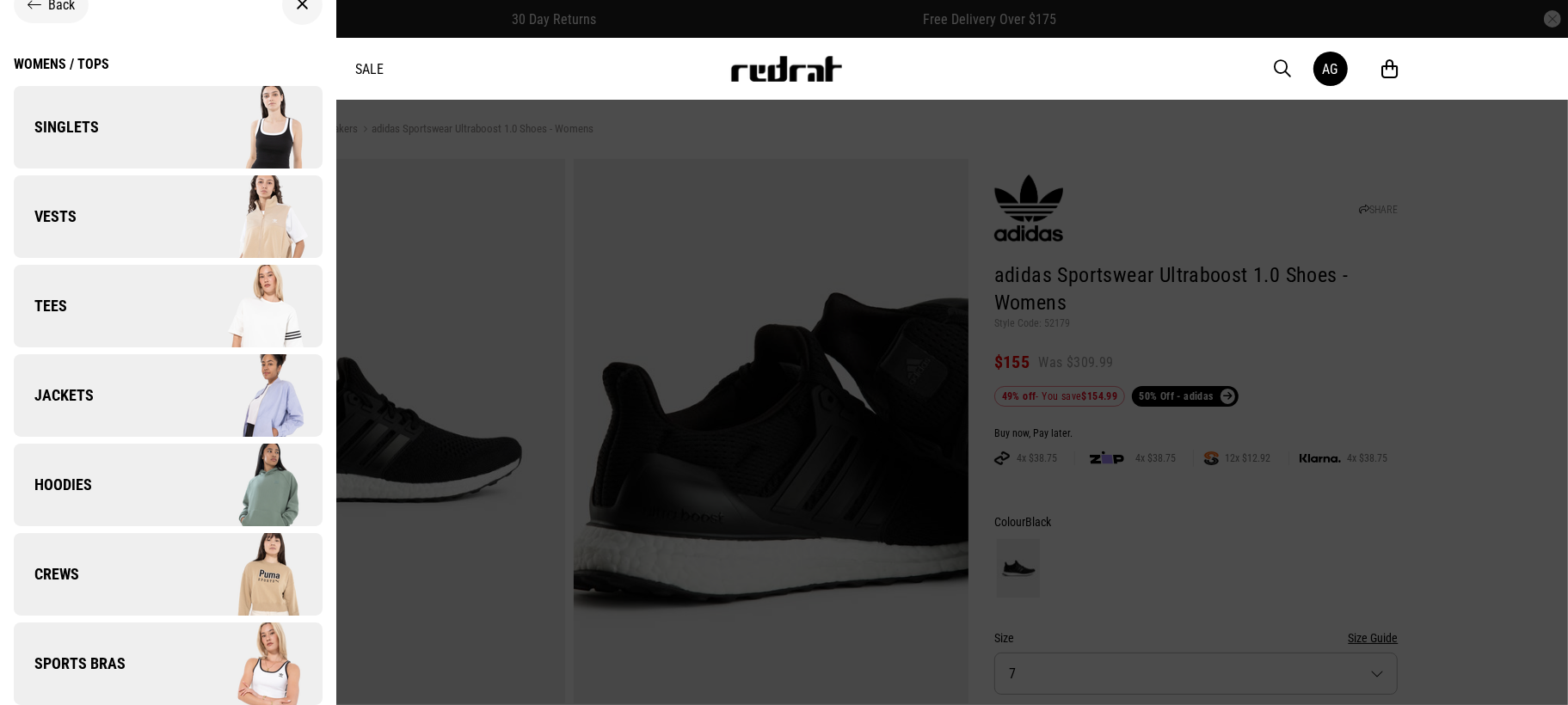
scroll to position [54, 0]
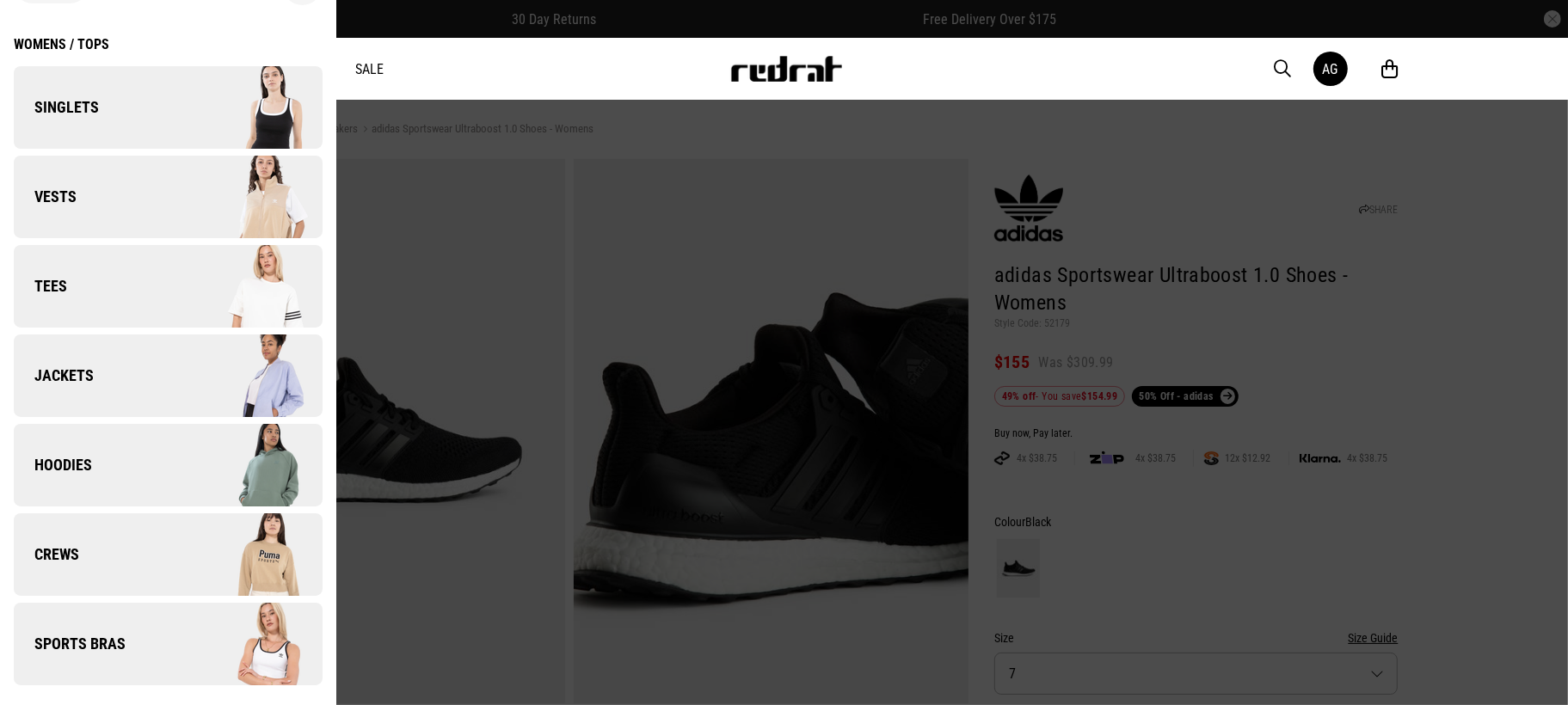
click at [220, 646] on img at bounding box center [244, 643] width 154 height 86
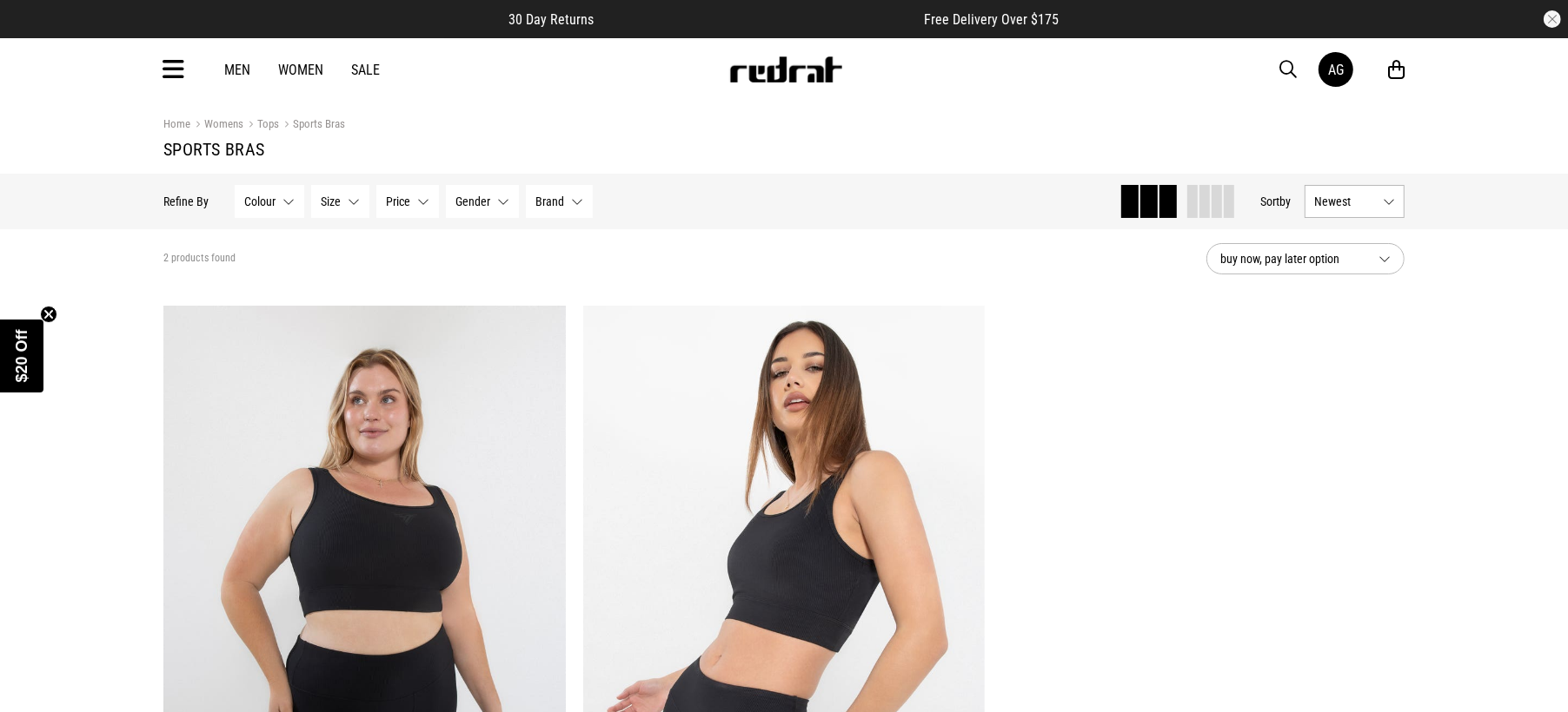
scroll to position [325, 0]
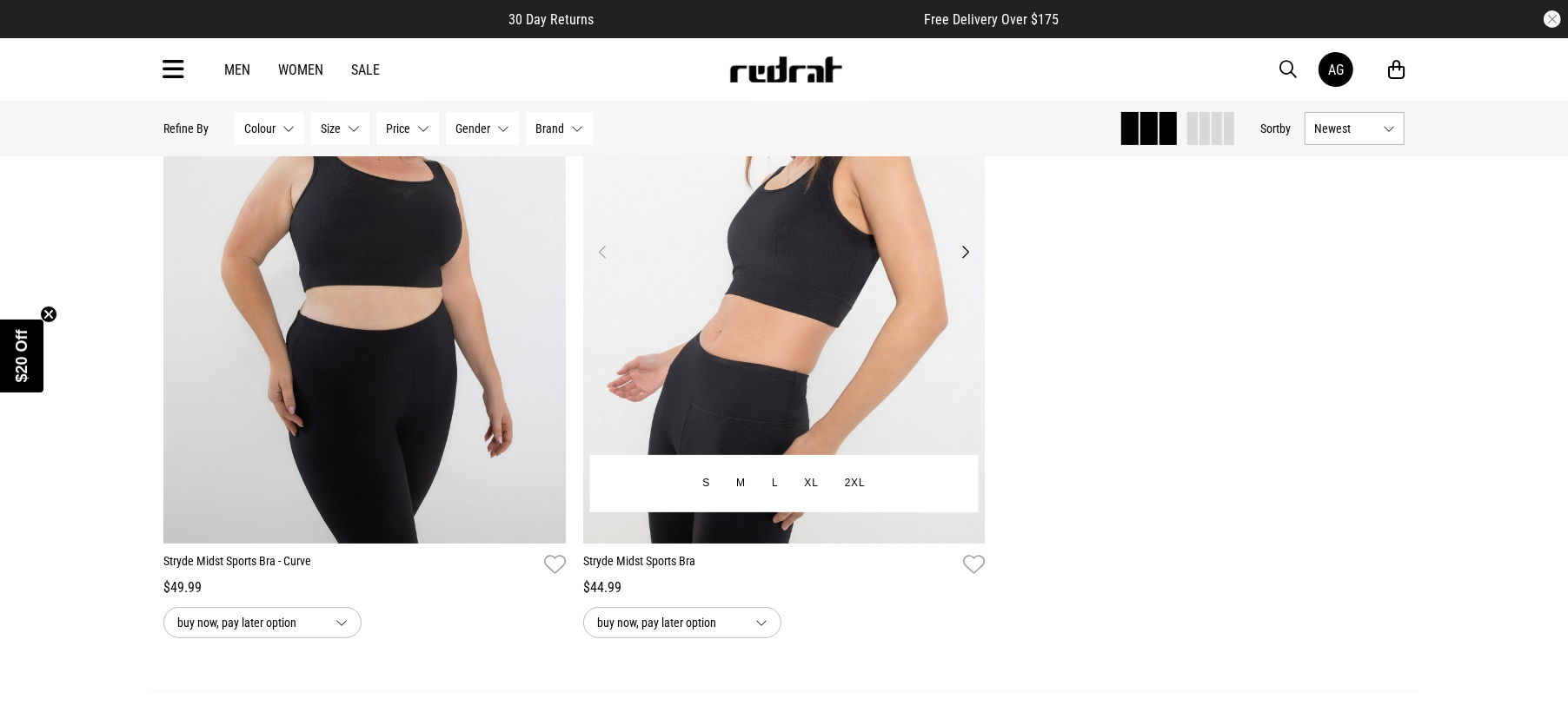
click at [732, 299] on img at bounding box center [784, 263] width 402 height 563
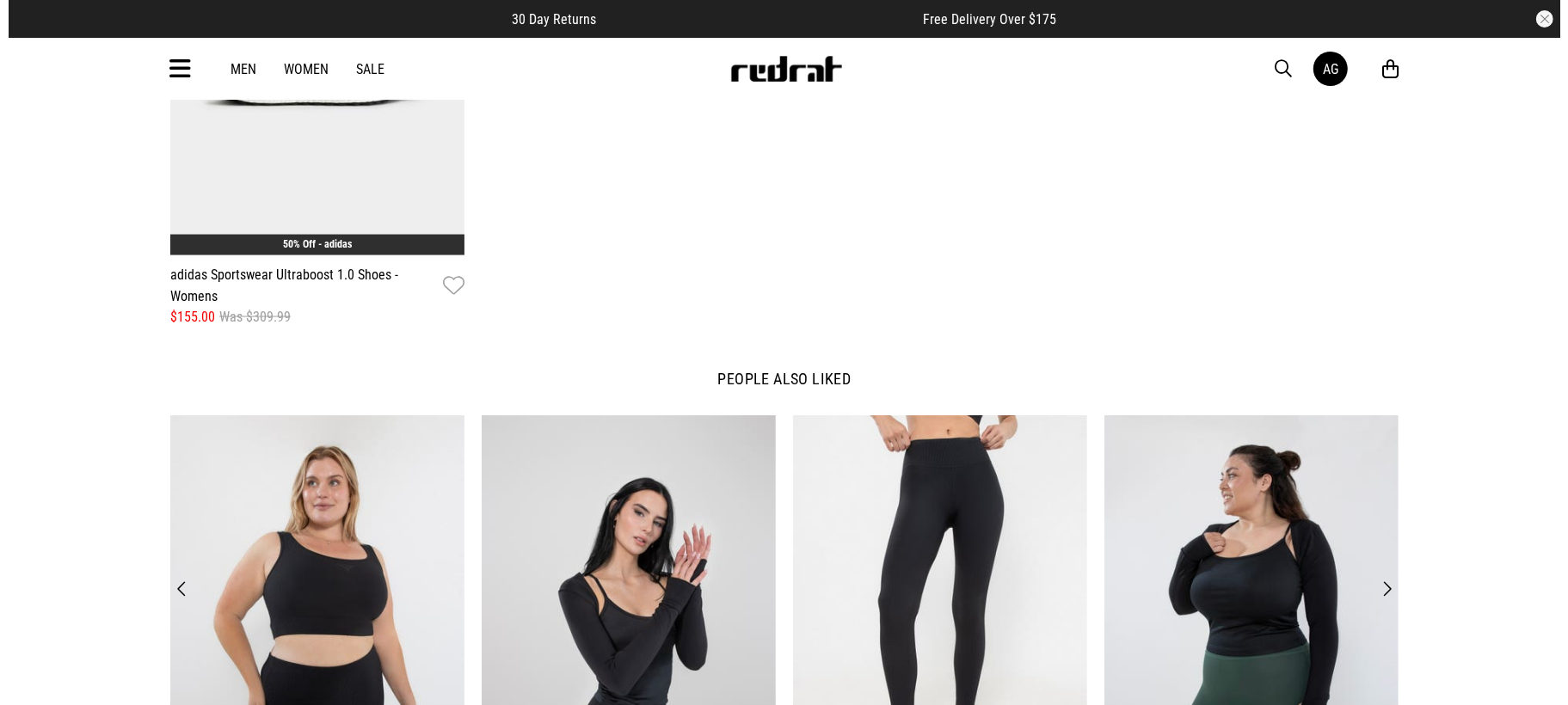
scroll to position [2043, 0]
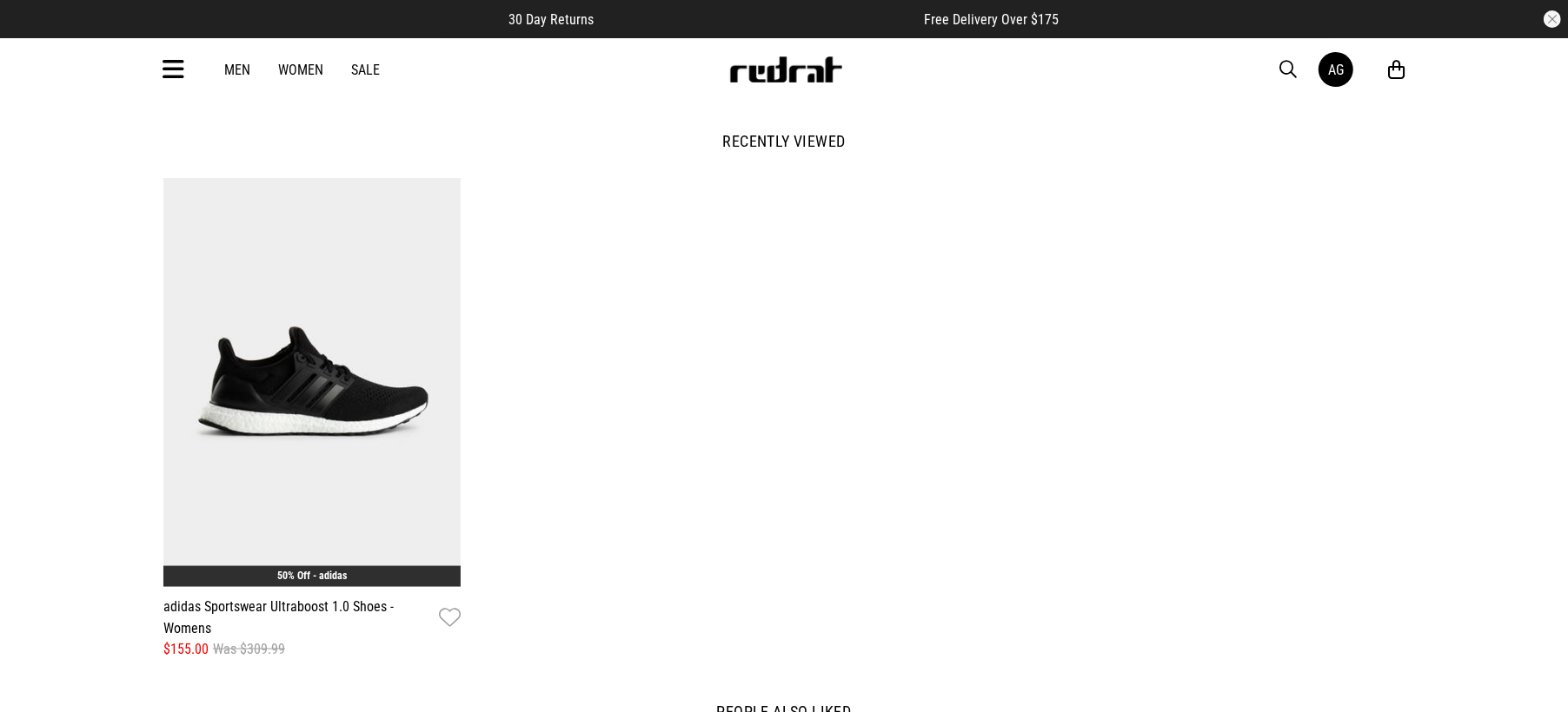
click at [173, 65] on icon at bounding box center [173, 70] width 21 height 29
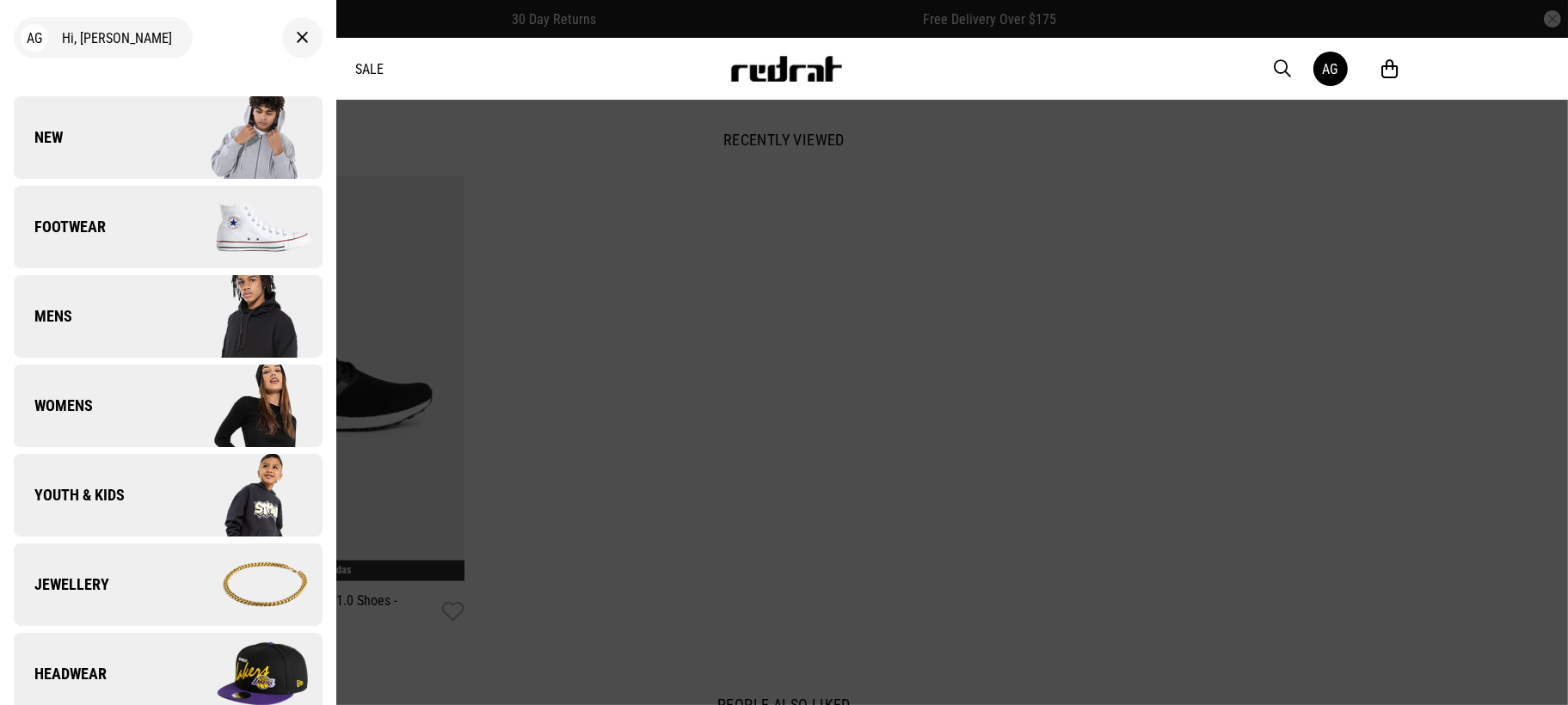
click at [119, 409] on link "Womens" at bounding box center [169, 406] width 309 height 83
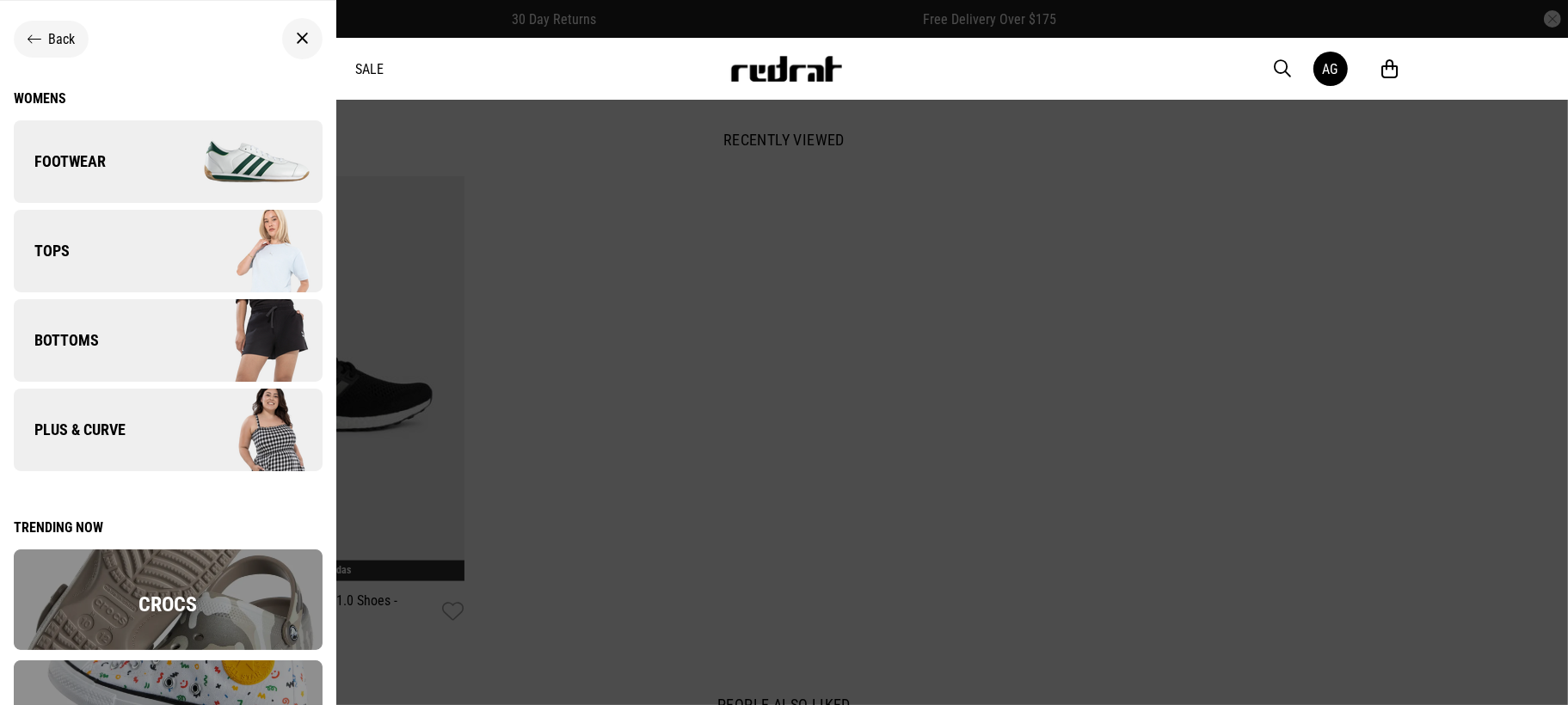
click at [170, 358] on img at bounding box center [244, 340] width 154 height 86
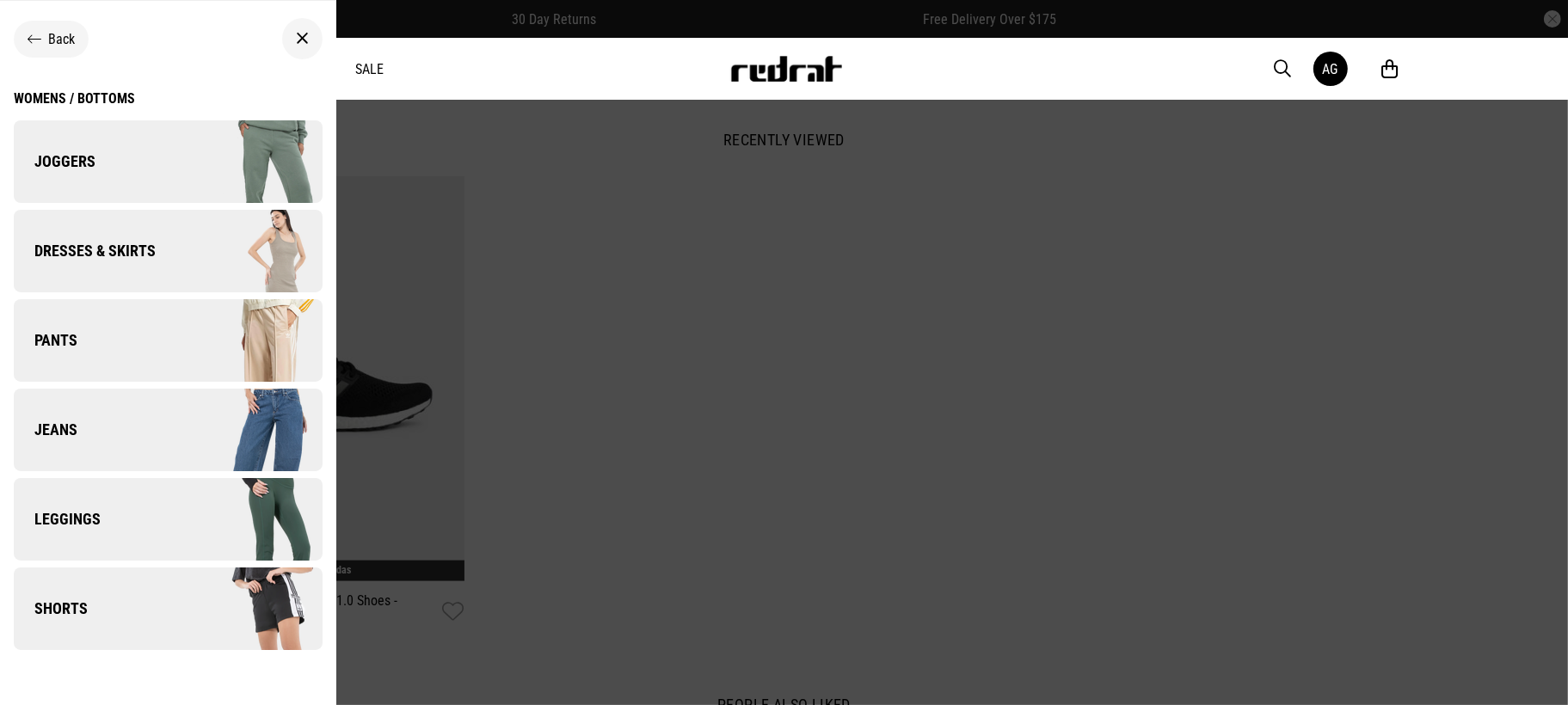
scroll to position [14, 0]
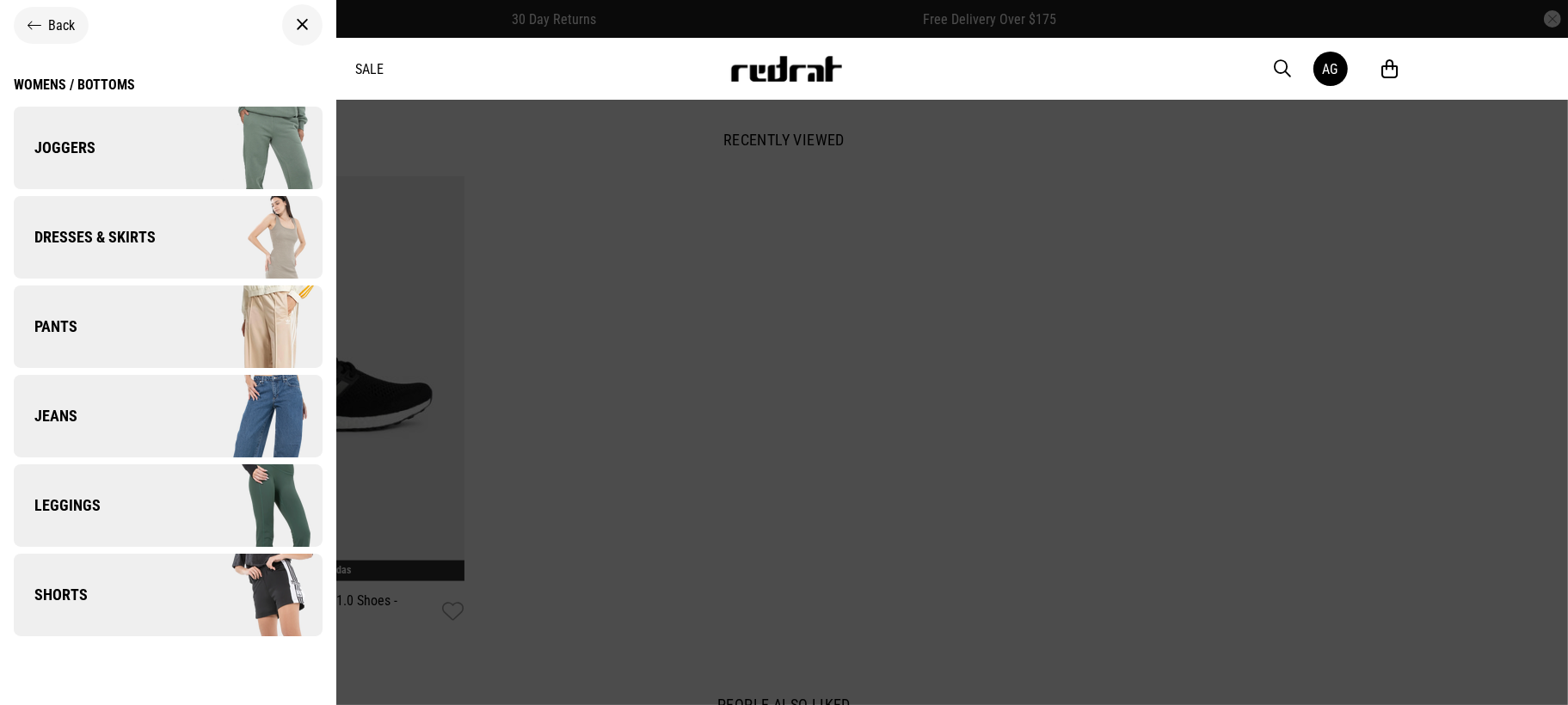
click at [89, 499] on span "Leggings" at bounding box center [57, 505] width 86 height 20
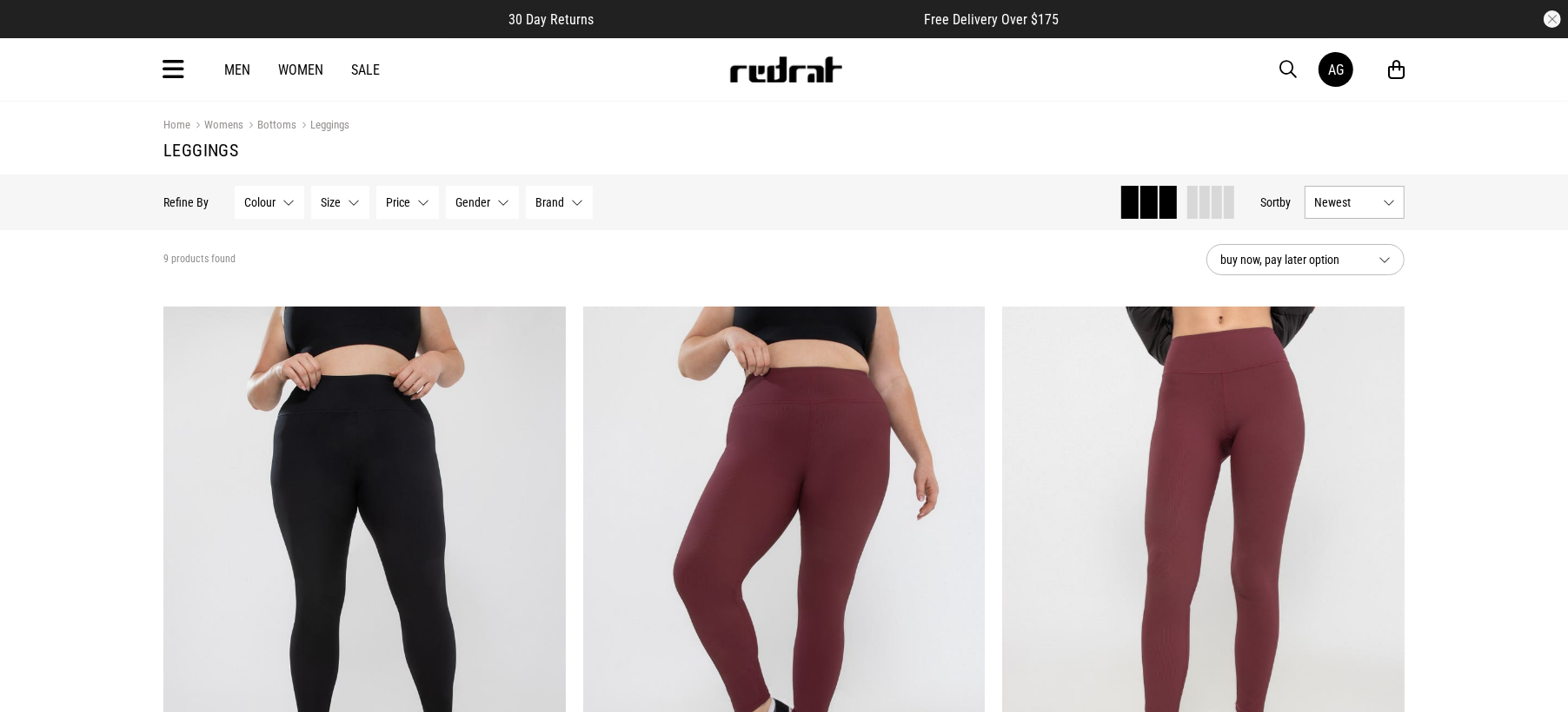
click at [1283, 76] on span "button" at bounding box center [1287, 69] width 17 height 20
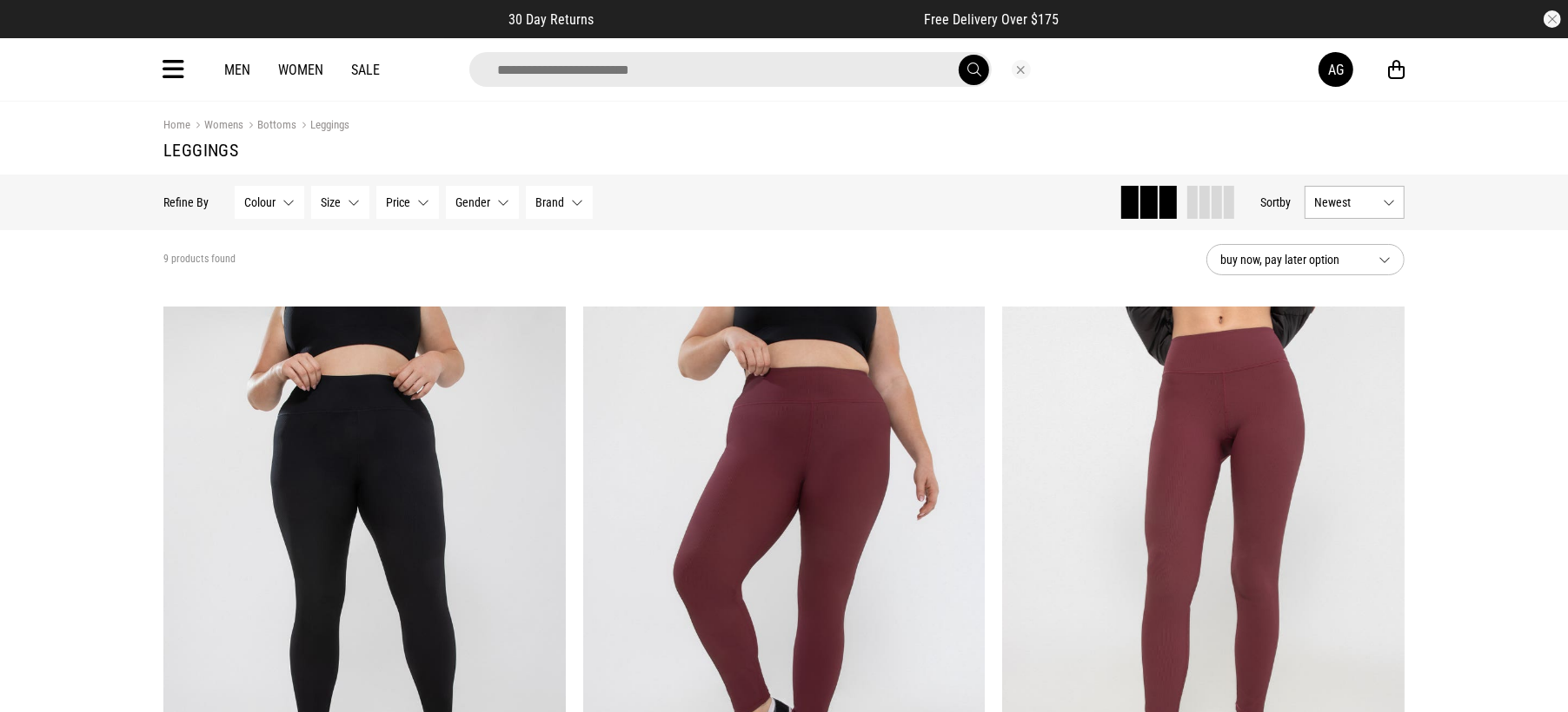
click at [644, 86] on input "search" at bounding box center [730, 69] width 522 height 35
type input "**********"
click at [958, 54] on button "submit" at bounding box center [973, 70] width 30 height 30
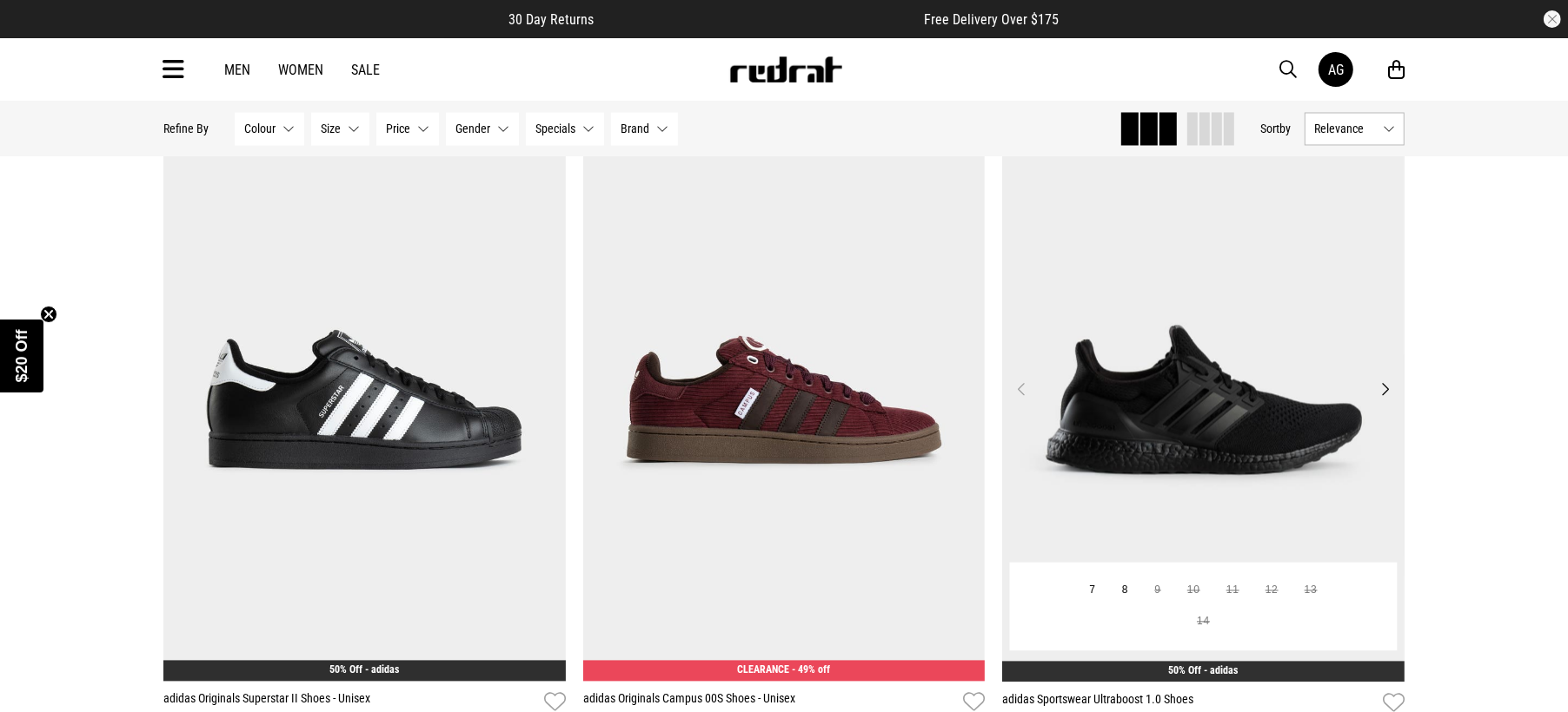
click at [1203, 405] on img at bounding box center [1203, 400] width 402 height 563
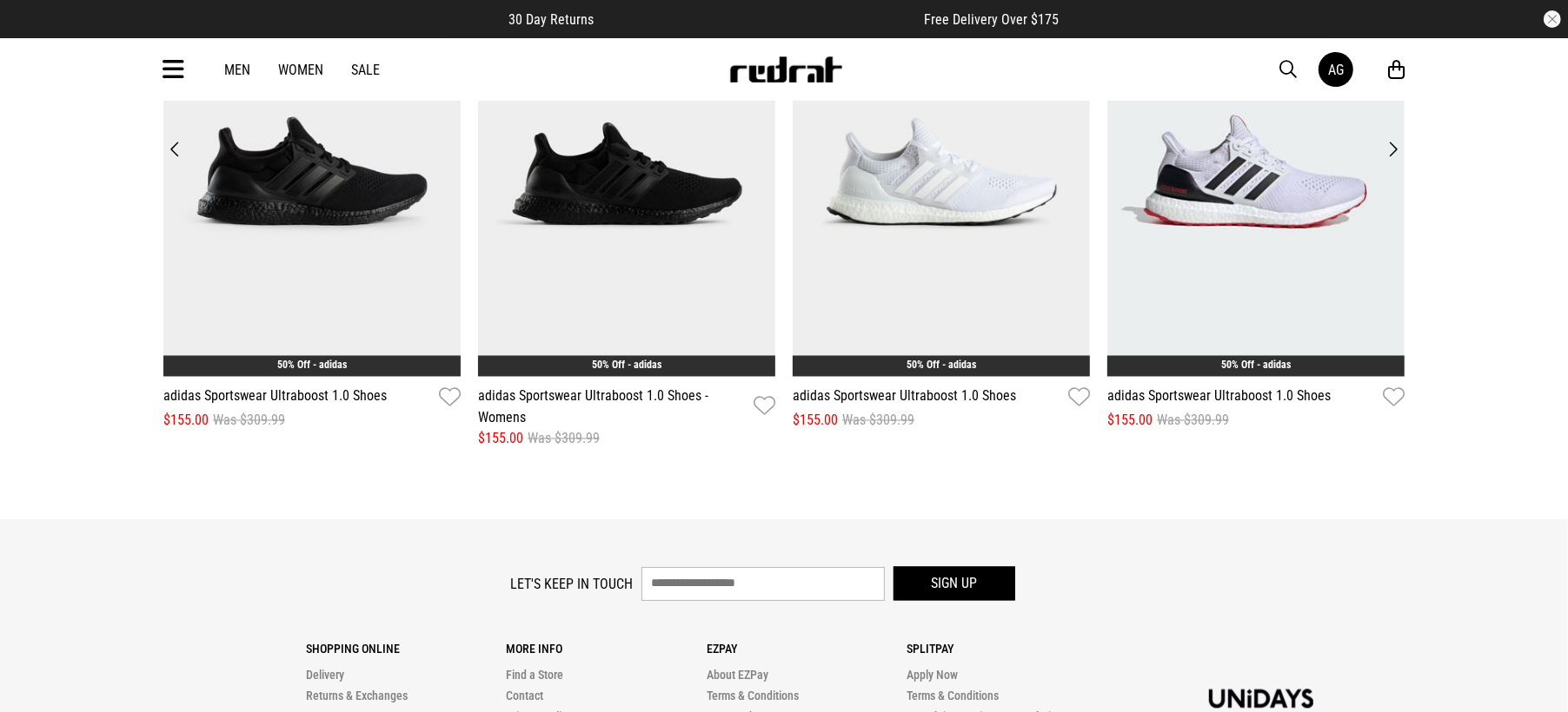
scroll to position [3130, 0]
